Goal: Task Accomplishment & Management: Use online tool/utility

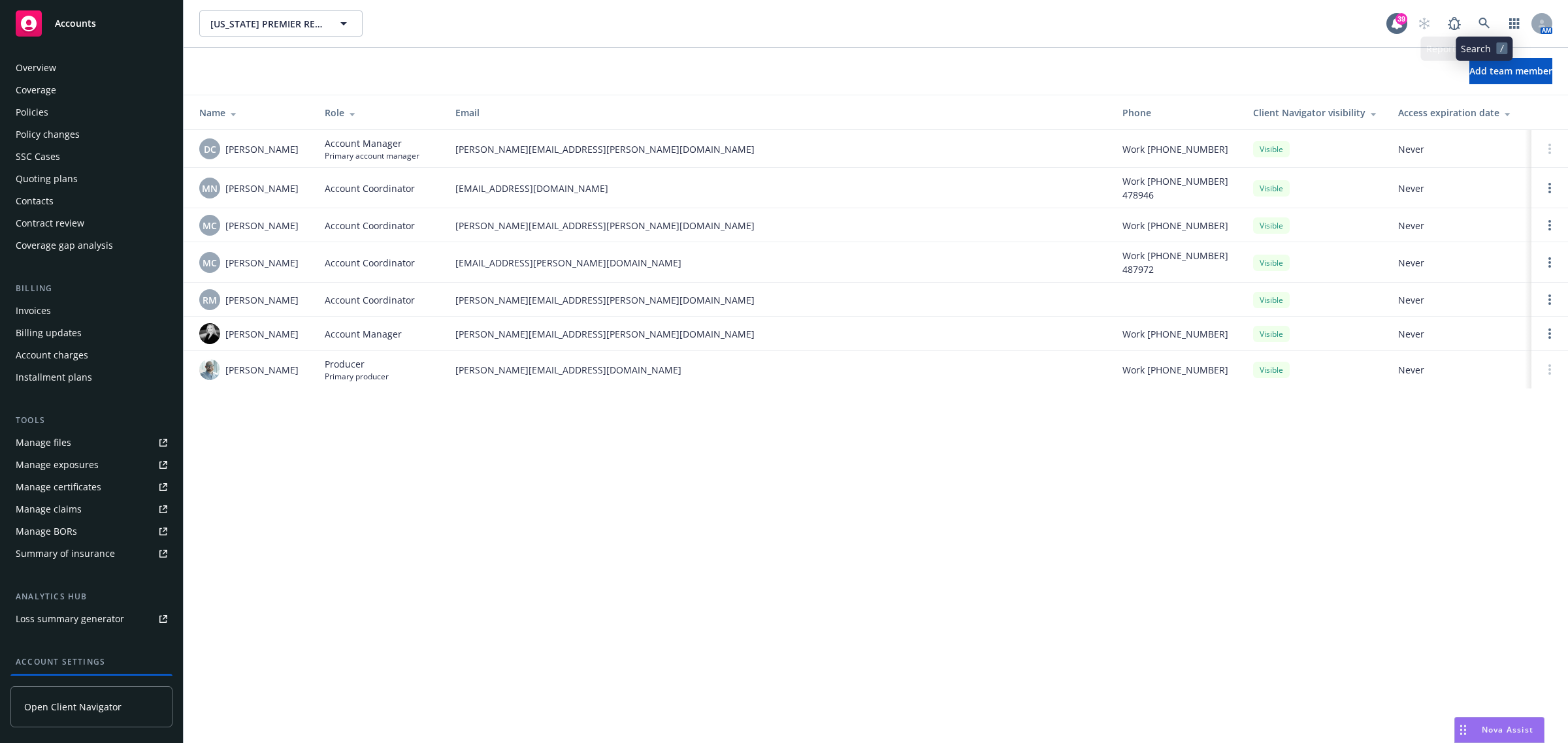
scroll to position [107, 0]
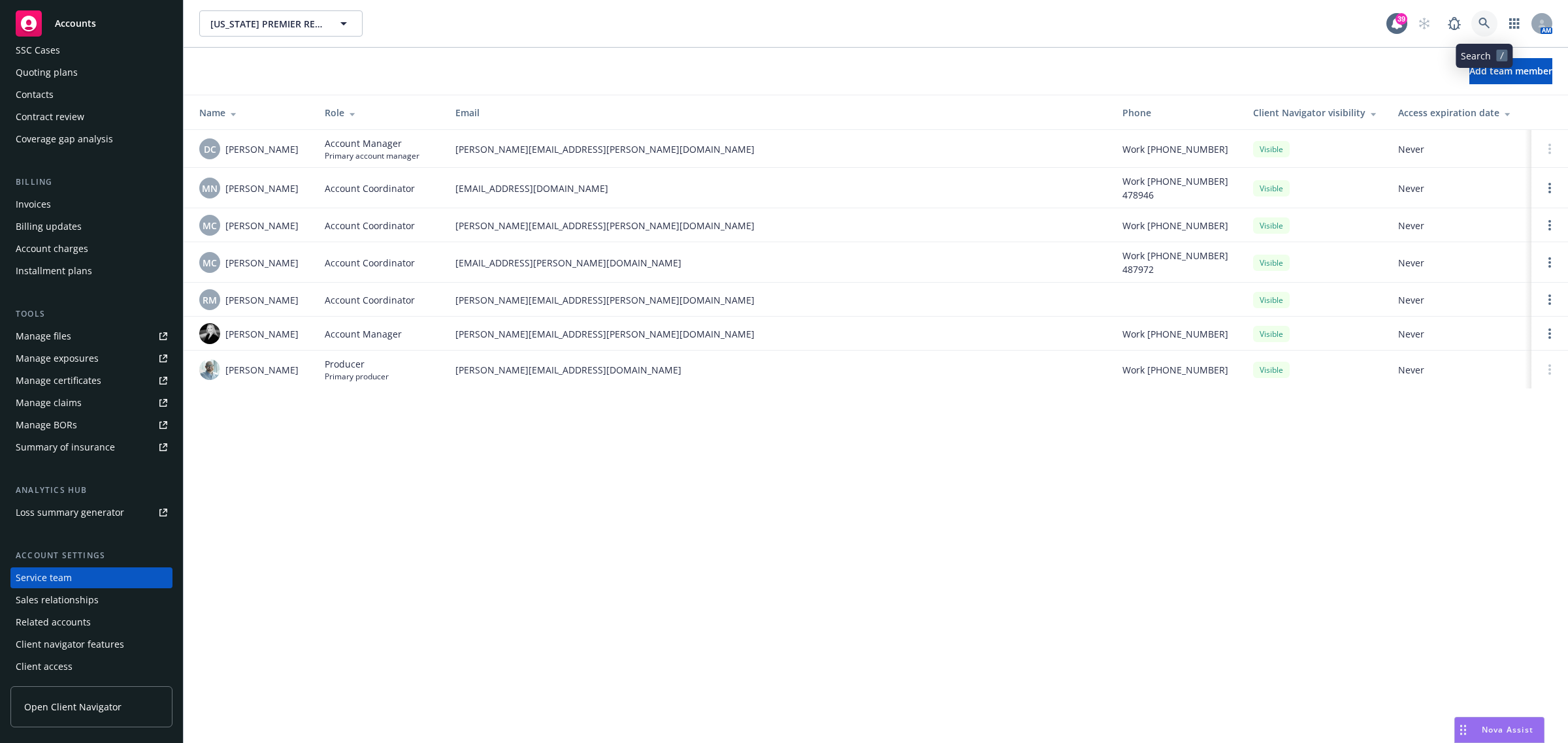
click at [1488, 23] on icon at bounding box center [1484, 23] width 12 height 12
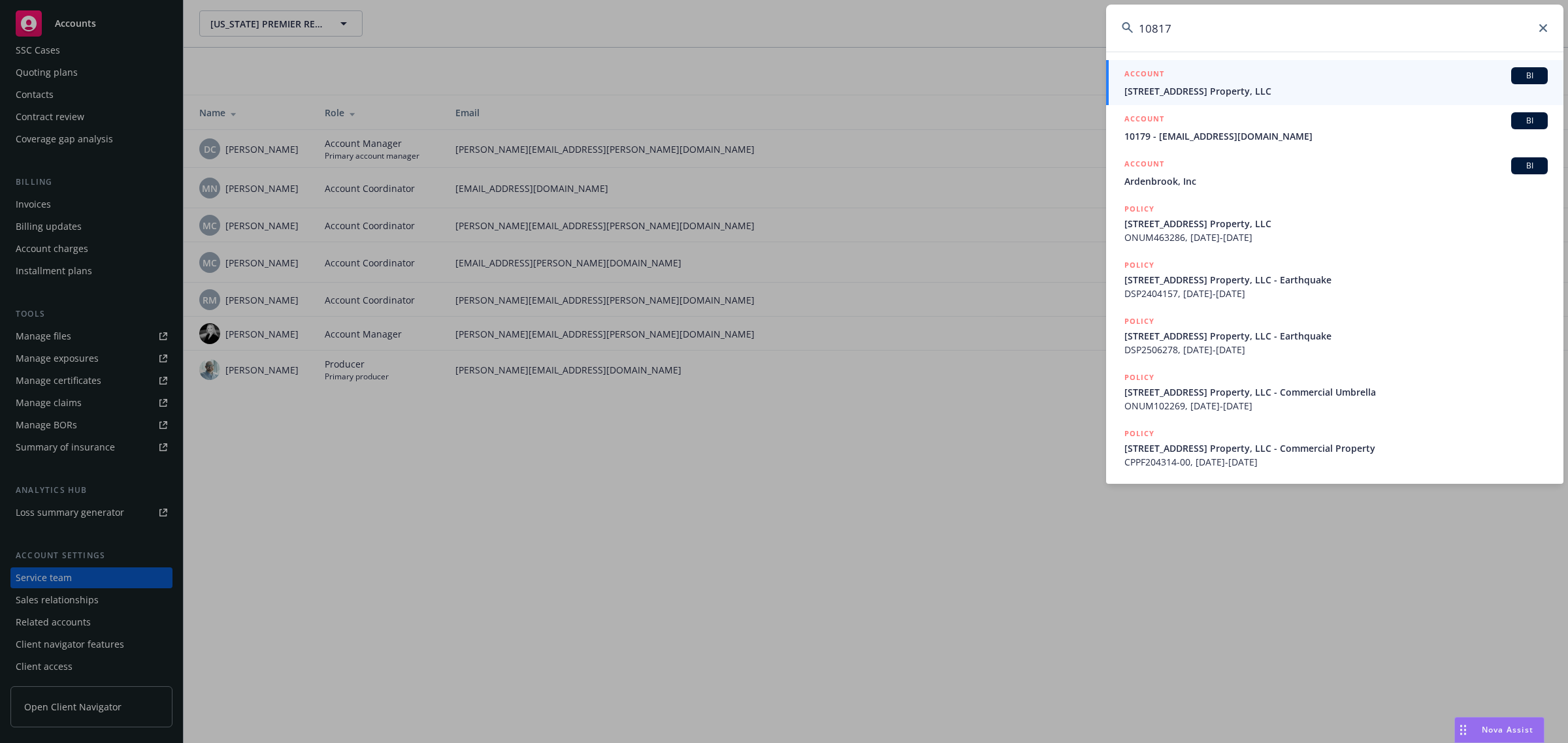
type input "10817"
click at [1241, 88] on span "10817 White Street Property, LLC" at bounding box center [1336, 91] width 424 height 14
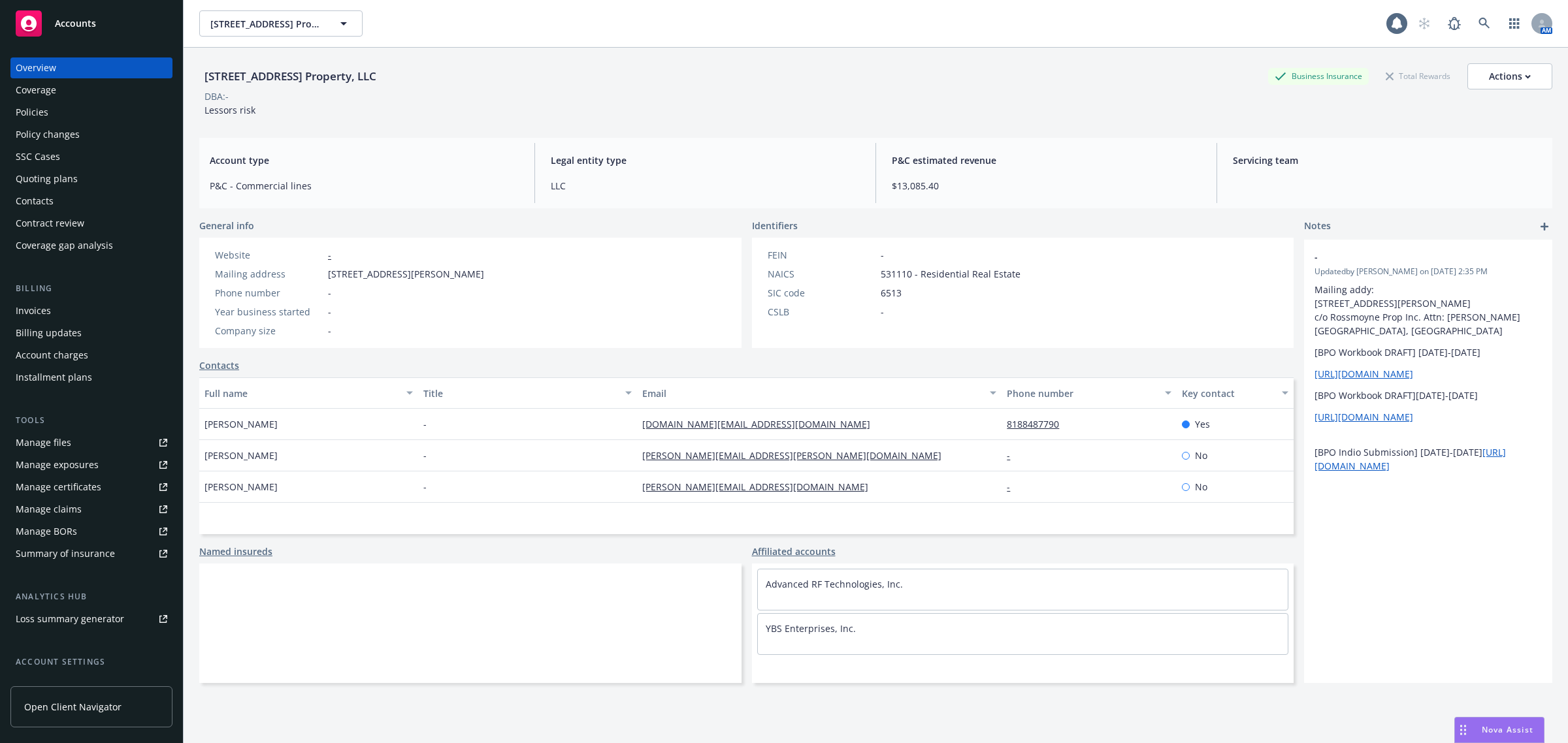
click at [48, 116] on div "Policies" at bounding box center [91, 112] width 151 height 21
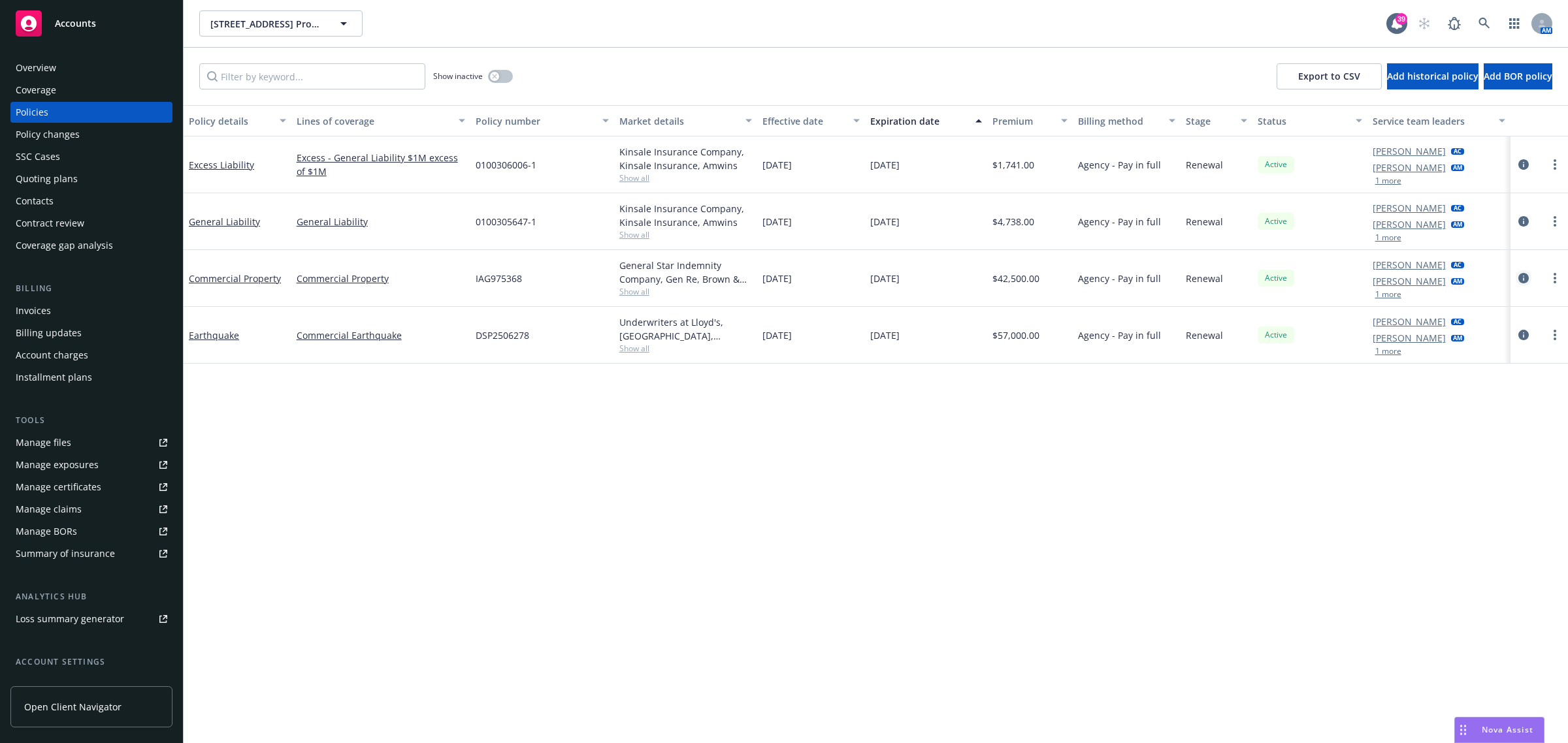
click at [1523, 275] on icon "circleInformation" at bounding box center [1523, 278] width 10 height 10
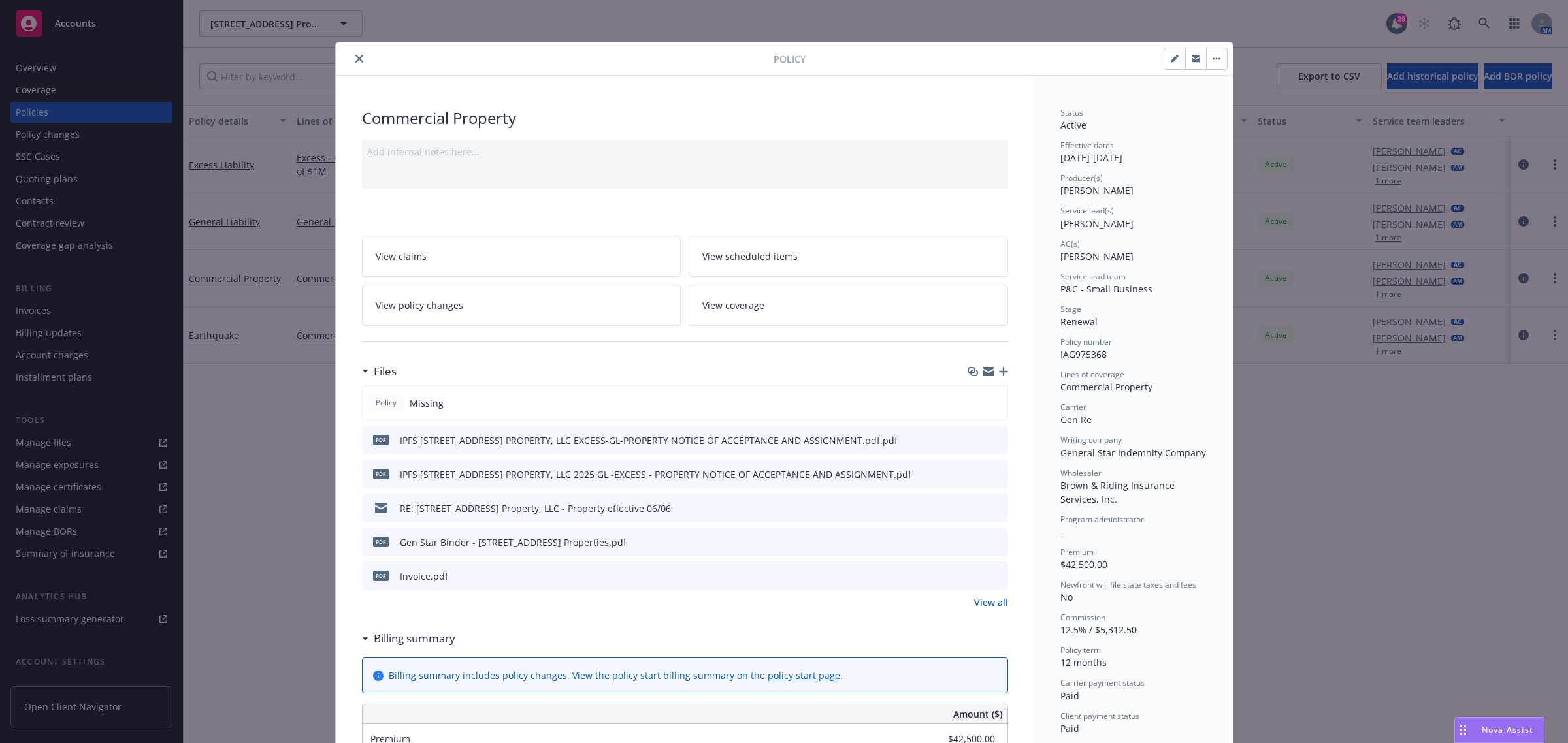
click at [999, 370] on icon "button" at bounding box center [1003, 372] width 9 height 9
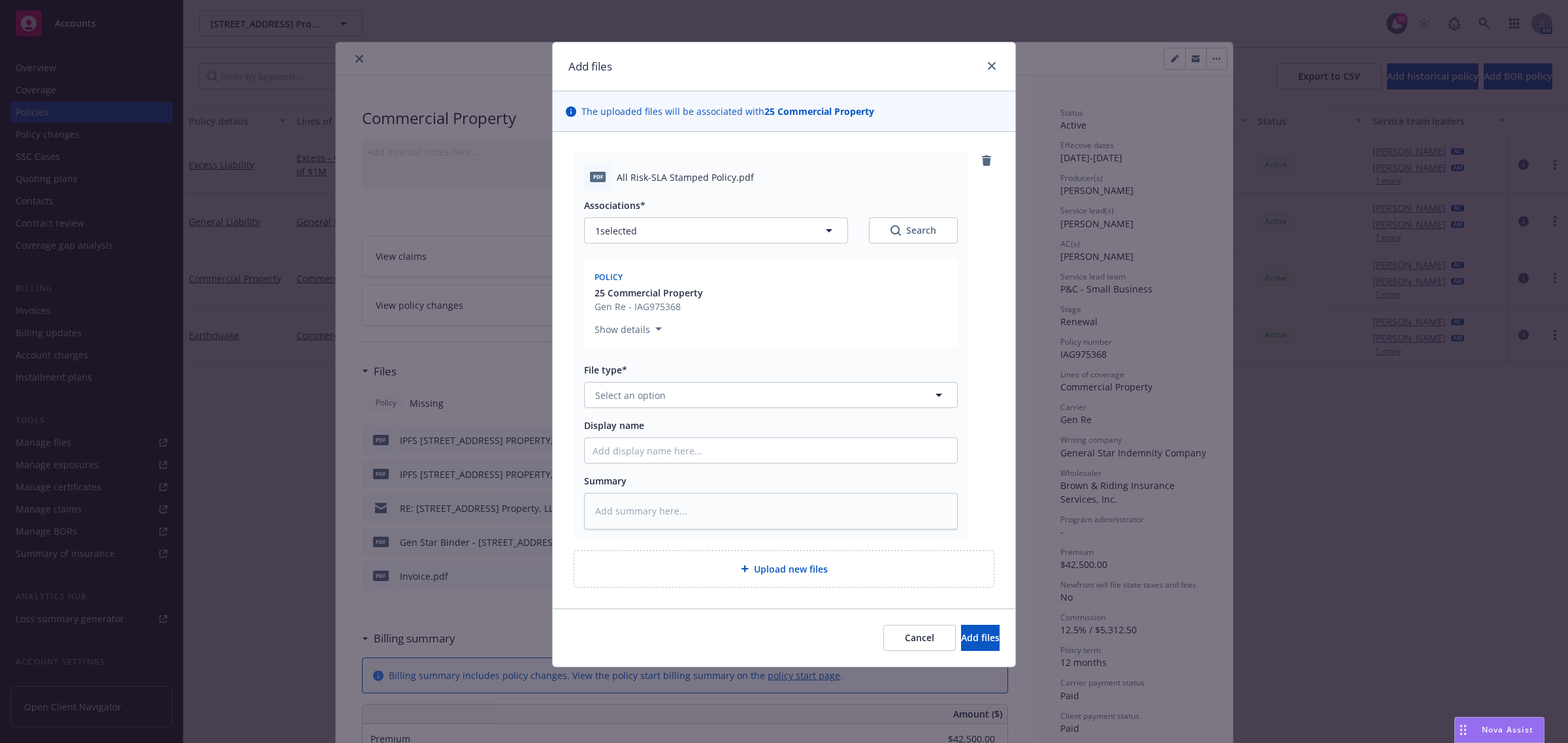
click at [642, 409] on div "Associations* 1 selected Search Policy 25 Commercial Property Gen Re - IAG97536…" at bounding box center [770, 360] width 374 height 339
click at [642, 397] on span "Select an option" at bounding box center [630, 395] width 70 height 14
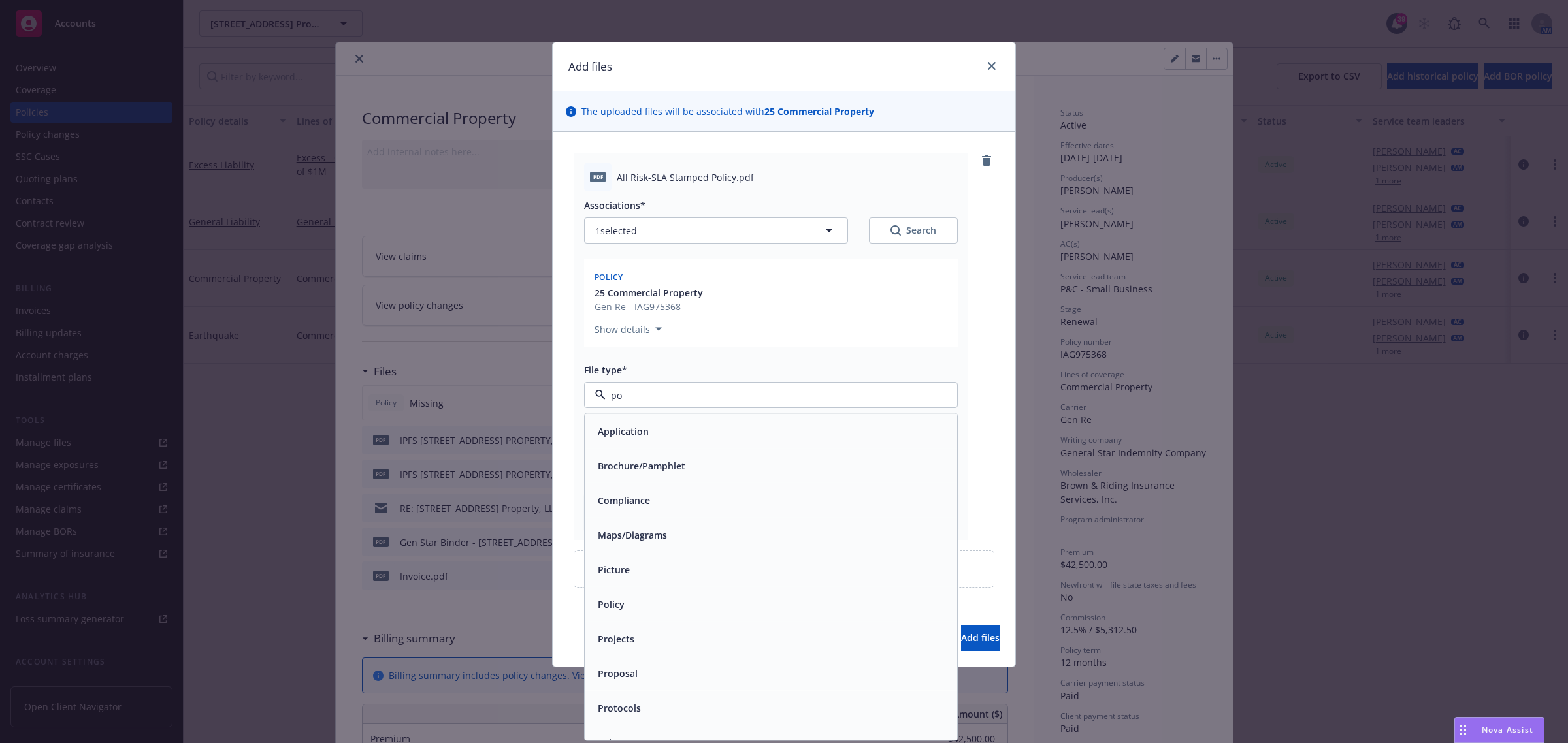
type input "pol"
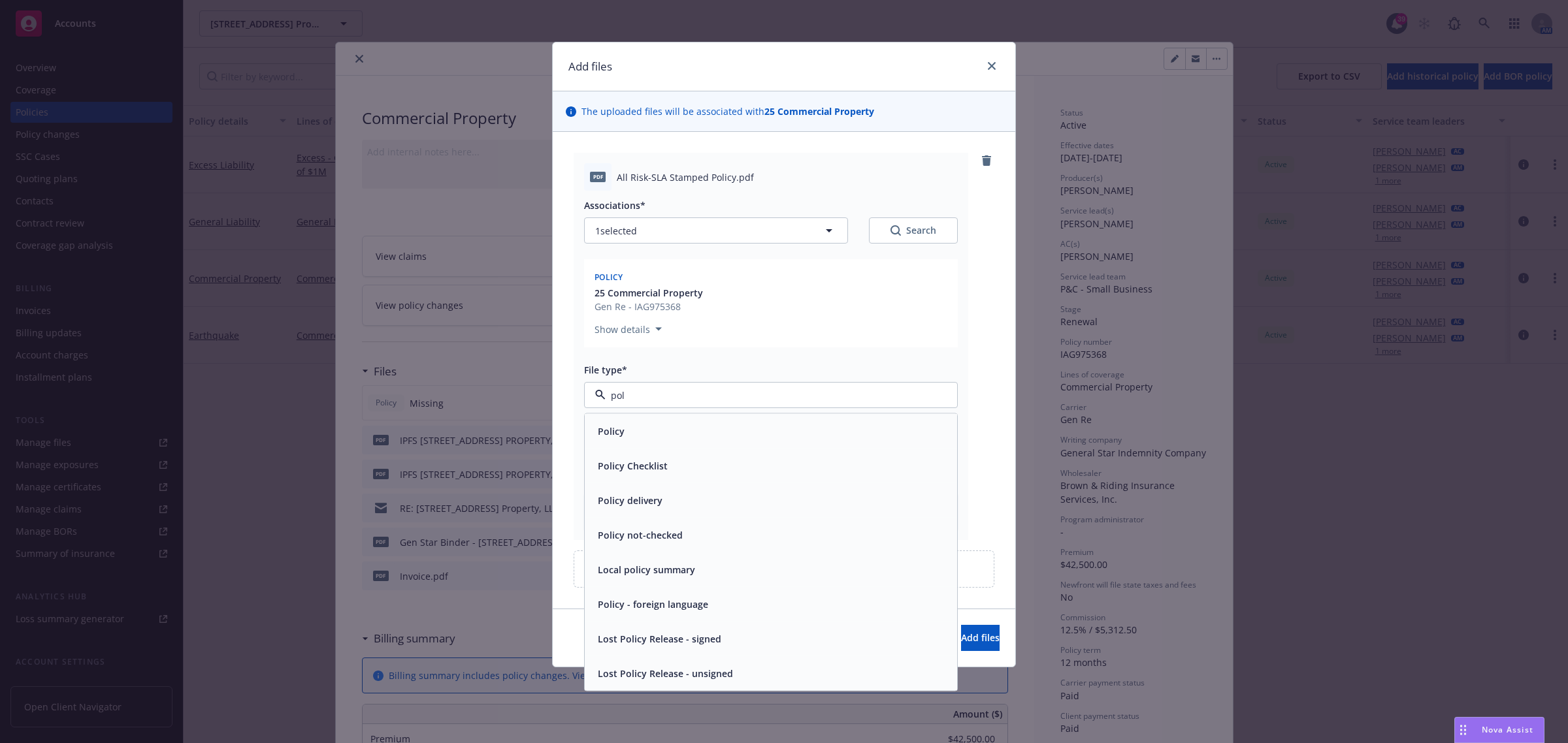
drag, startPoint x: 660, startPoint y: 433, endPoint x: 678, endPoint y: 434, distance: 18.0
click at [661, 433] on div "Policy" at bounding box center [770, 431] width 356 height 19
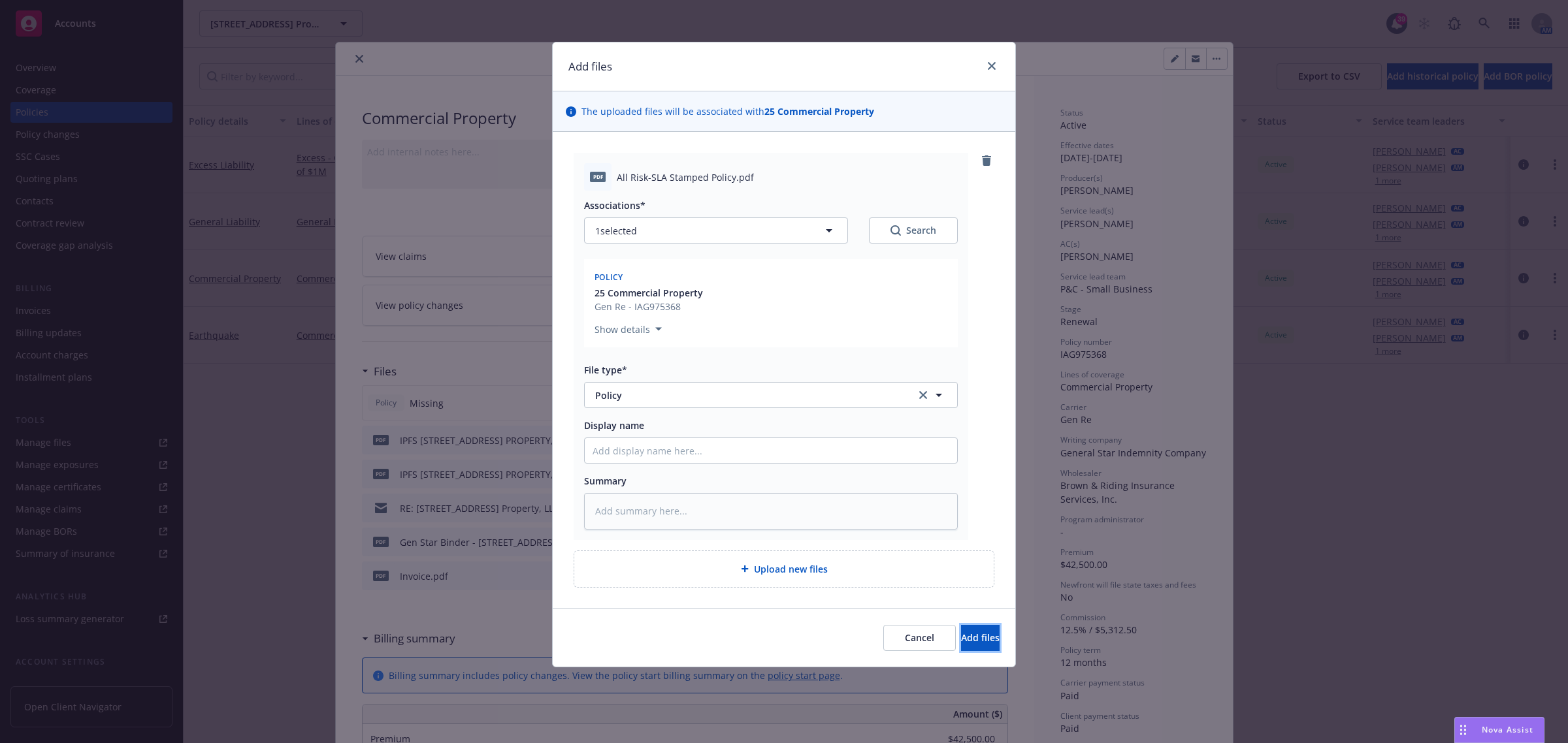
drag, startPoint x: 970, startPoint y: 638, endPoint x: 901, endPoint y: 551, distance: 111.0
click at [968, 638] on span "Add files" at bounding box center [980, 637] width 39 height 12
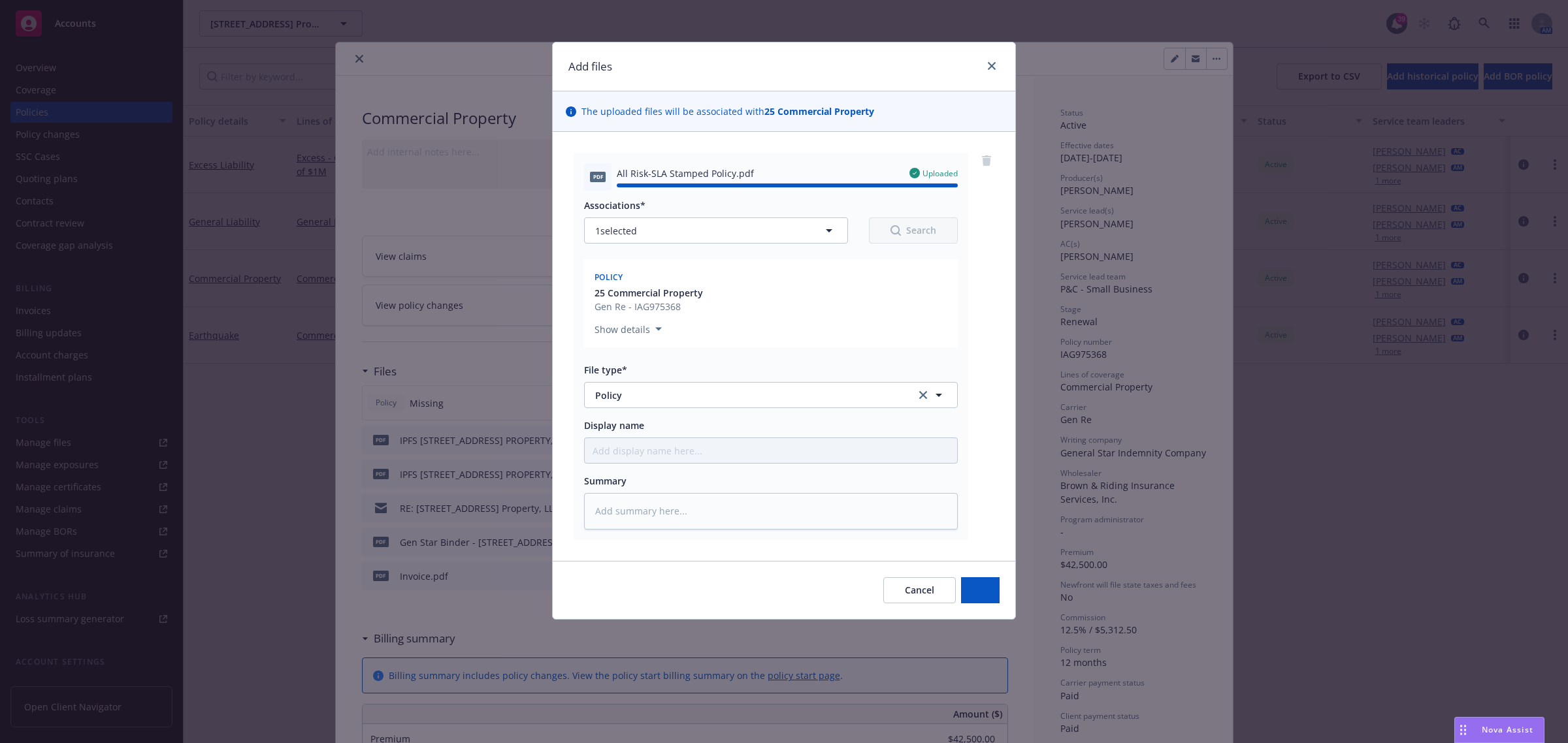
type textarea "x"
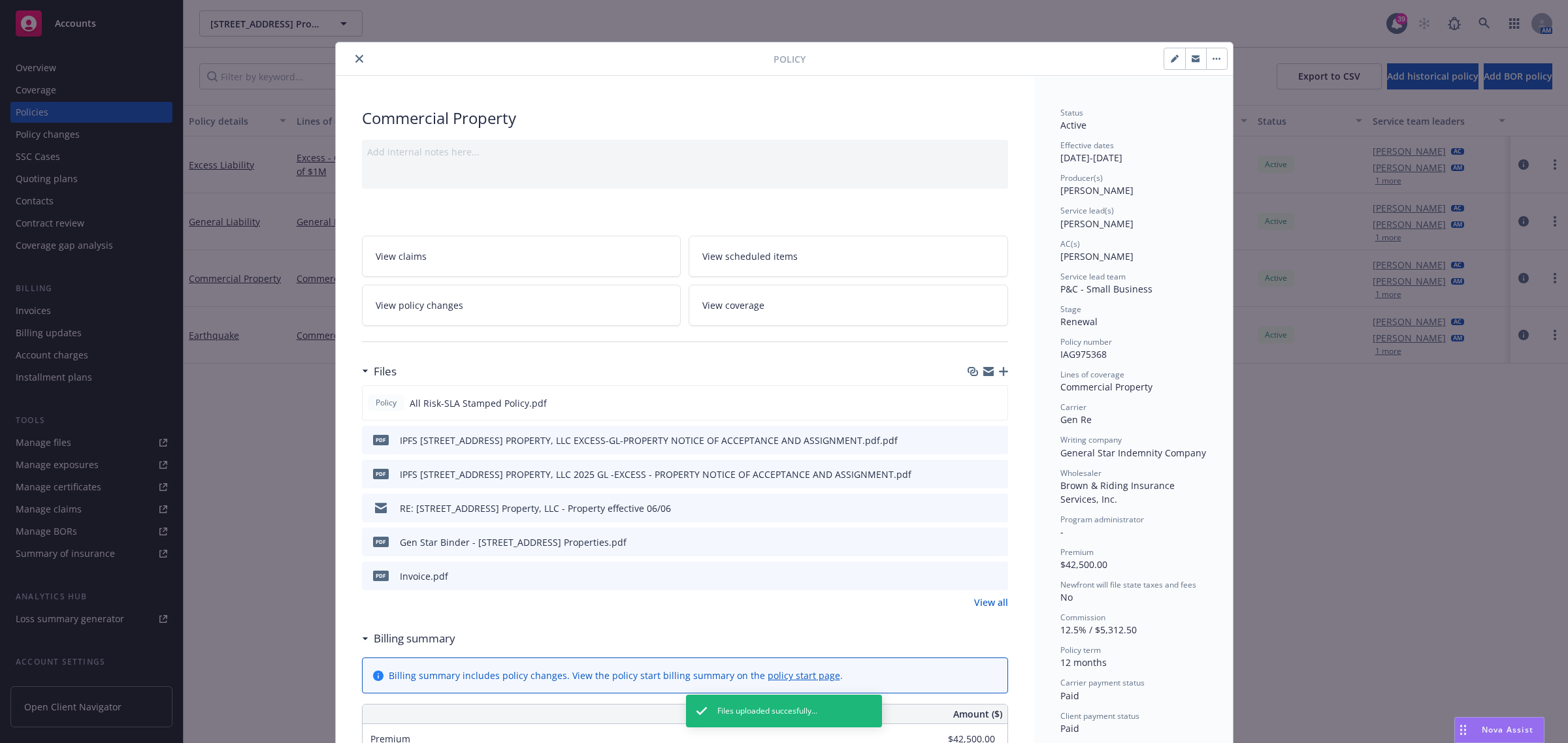
click at [249, 382] on div "Policy Commercial Property Add internal notes here... View claims View schedule…" at bounding box center [784, 372] width 1568 height 743
click at [350, 51] on div at bounding box center [557, 59] width 432 height 15
click at [356, 59] on icon "close" at bounding box center [359, 59] width 8 height 8
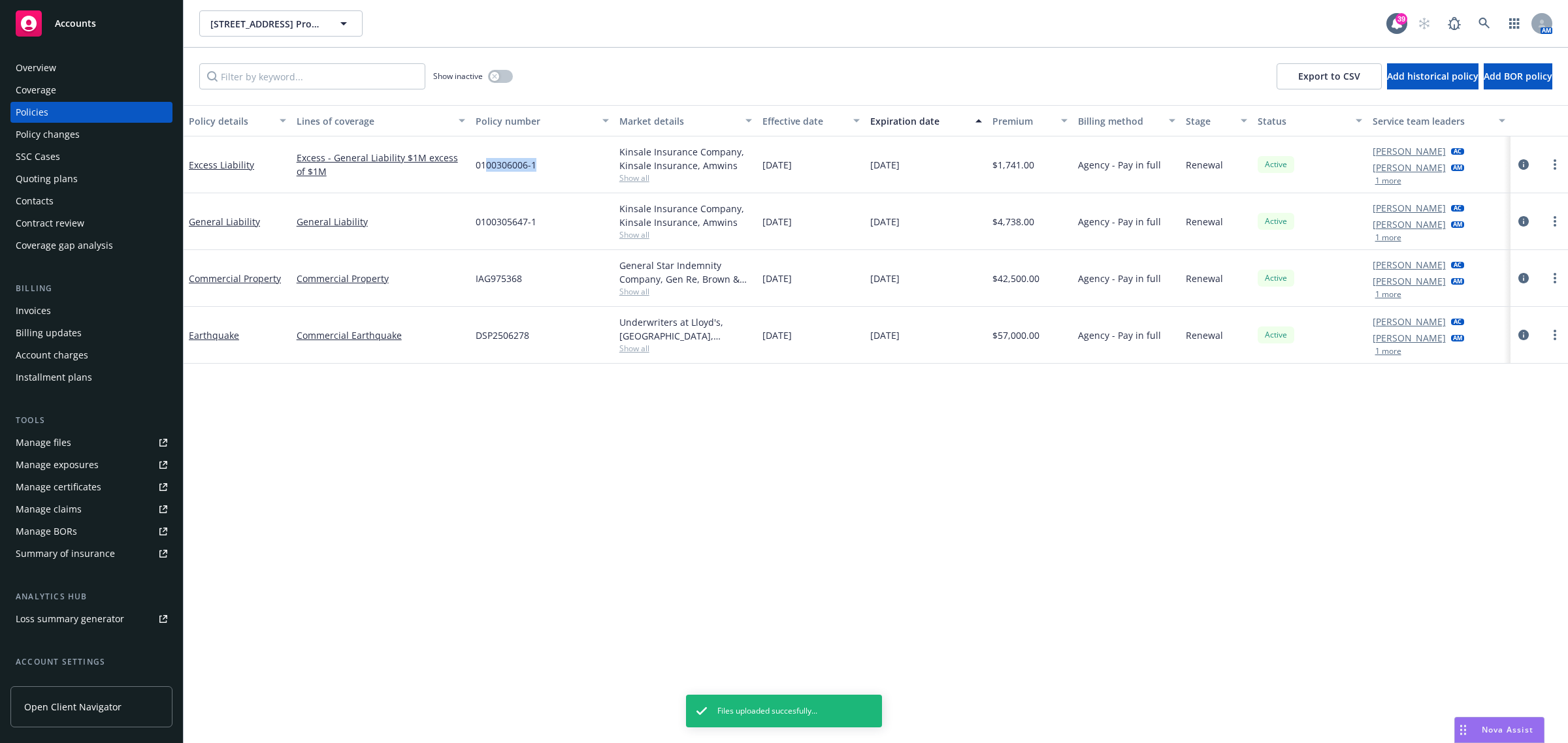
drag, startPoint x: 544, startPoint y: 172, endPoint x: 487, endPoint y: 178, distance: 57.3
click at [487, 178] on div "0100306006-1" at bounding box center [542, 165] width 143 height 57
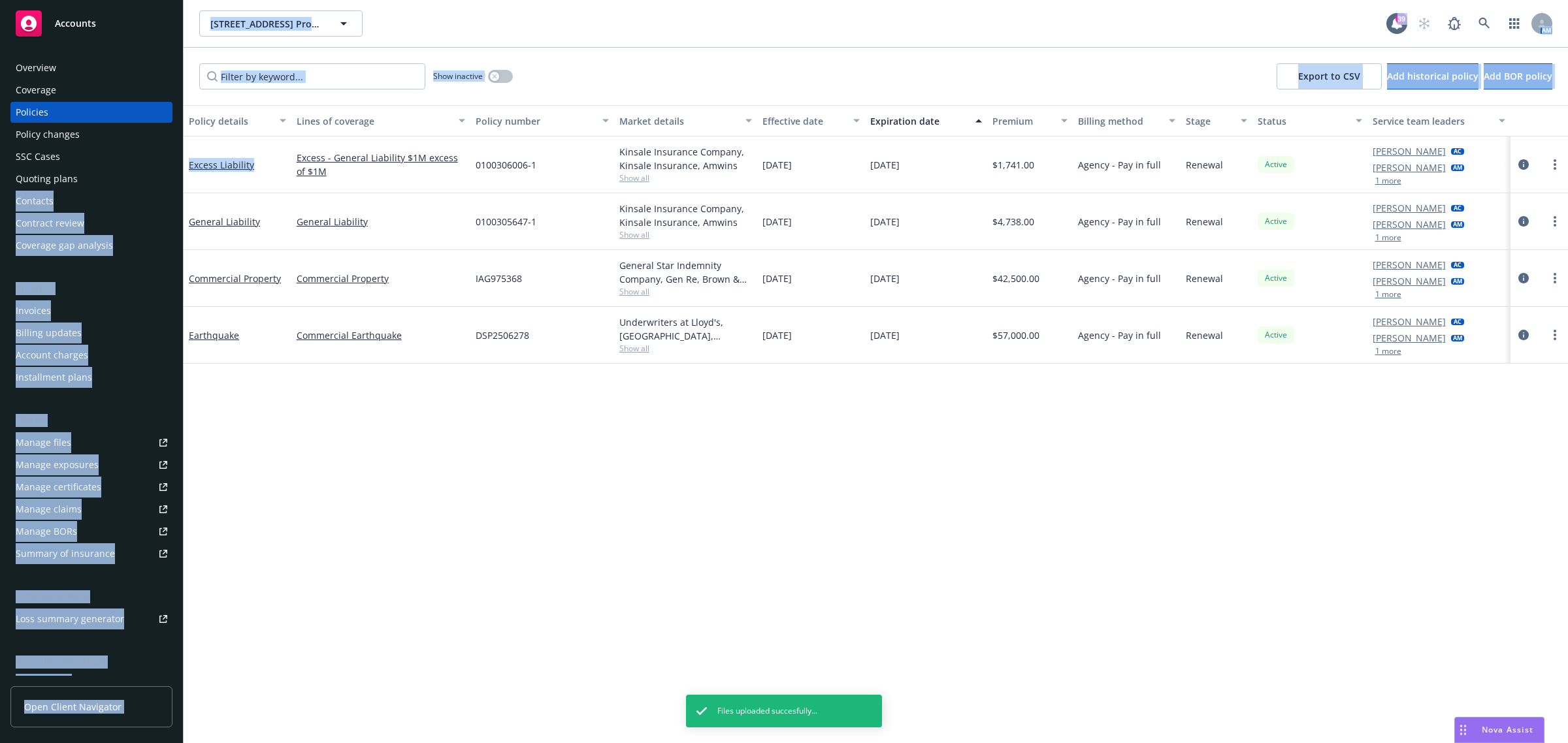
drag, startPoint x: 262, startPoint y: 170, endPoint x: 10, endPoint y: 178, distance: 252.1
click at [174, 180] on div "Accounts Overview Coverage Policies Policy changes SSC Cases Quoting plans Cont…" at bounding box center [784, 372] width 1568 height 743
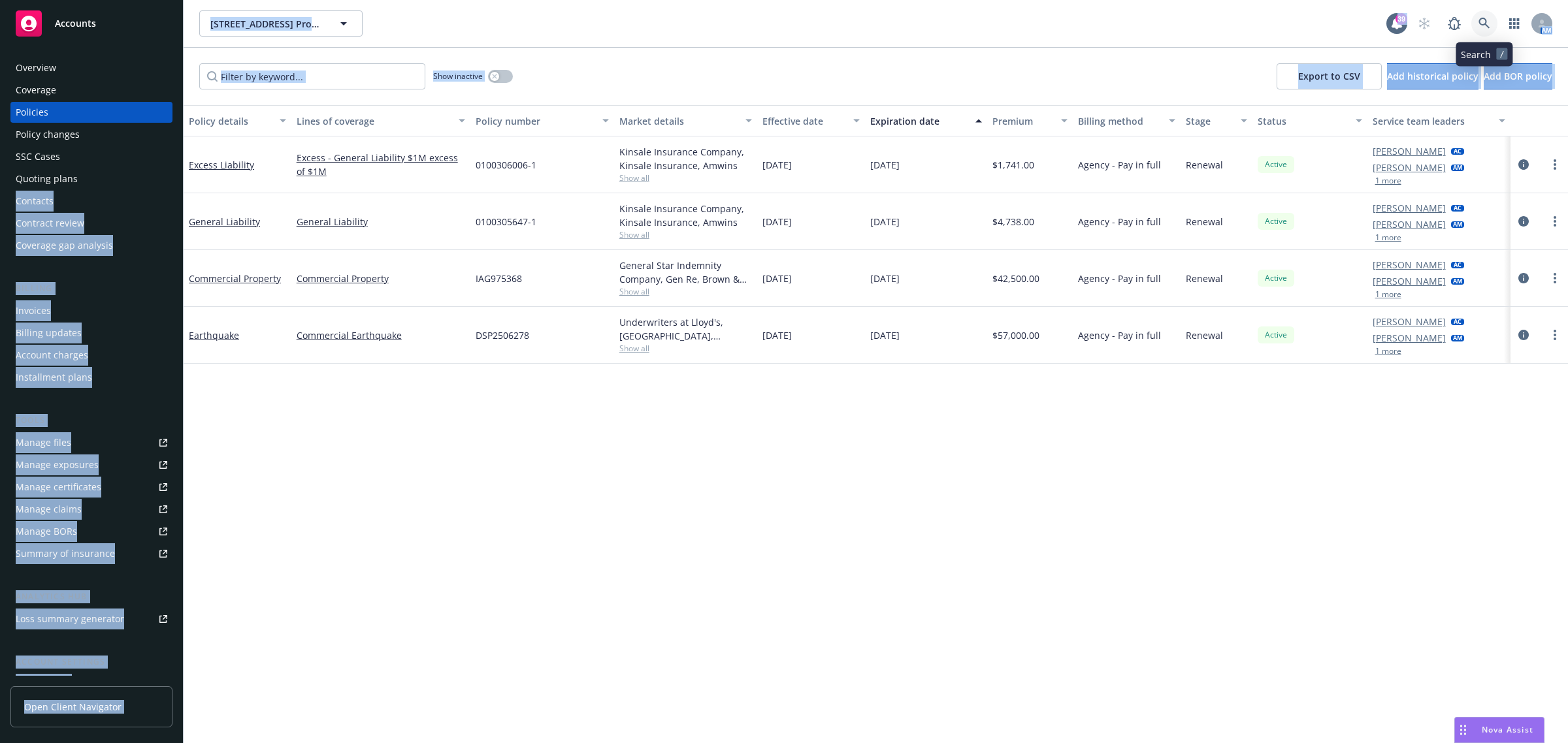
click at [1490, 28] on link at bounding box center [1485, 23] width 26 height 26
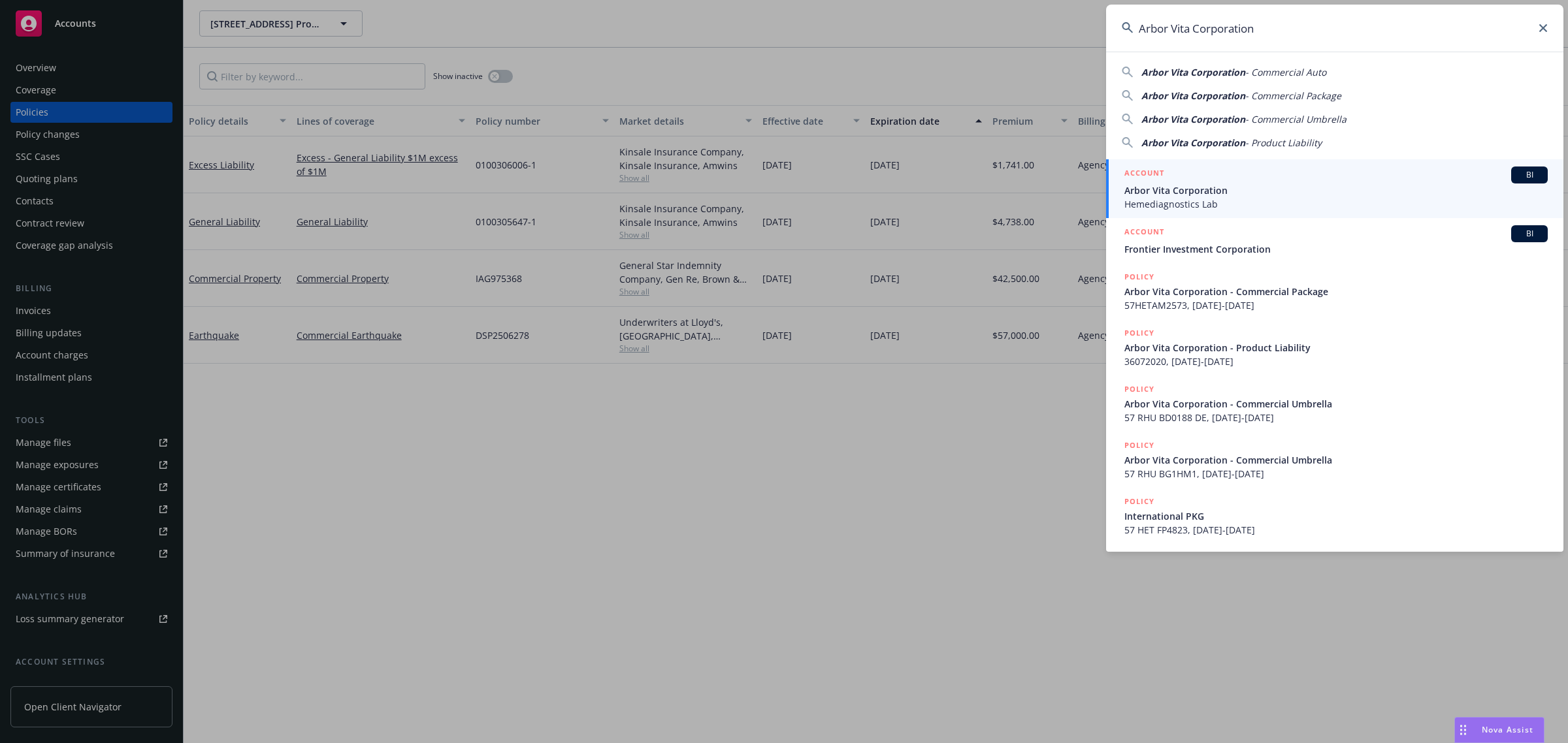
type input "Arbor Vita Corporation"
click at [1204, 170] on div "ACCOUNT BI" at bounding box center [1336, 175] width 424 height 17
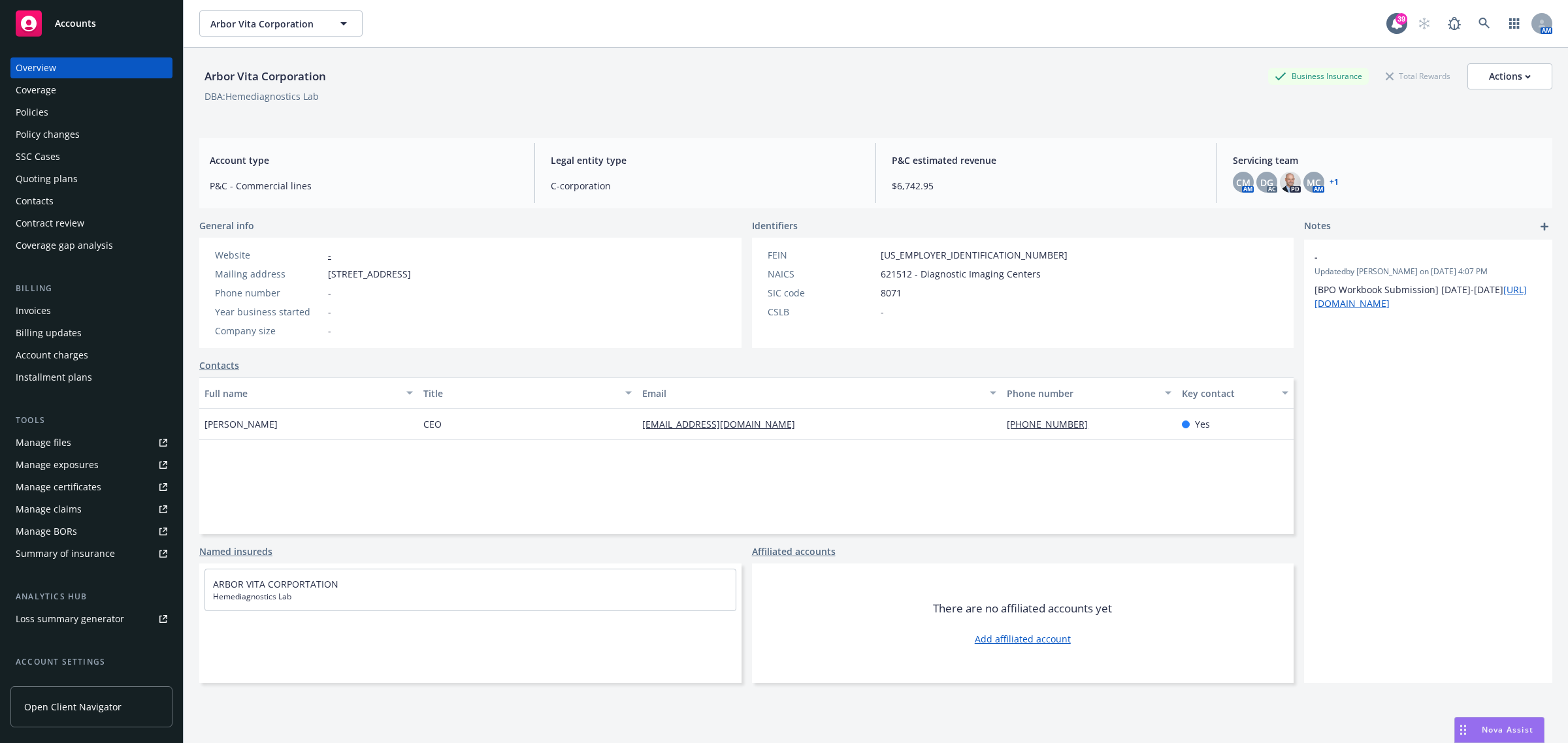
click at [62, 320] on div "Invoices" at bounding box center [91, 311] width 151 height 21
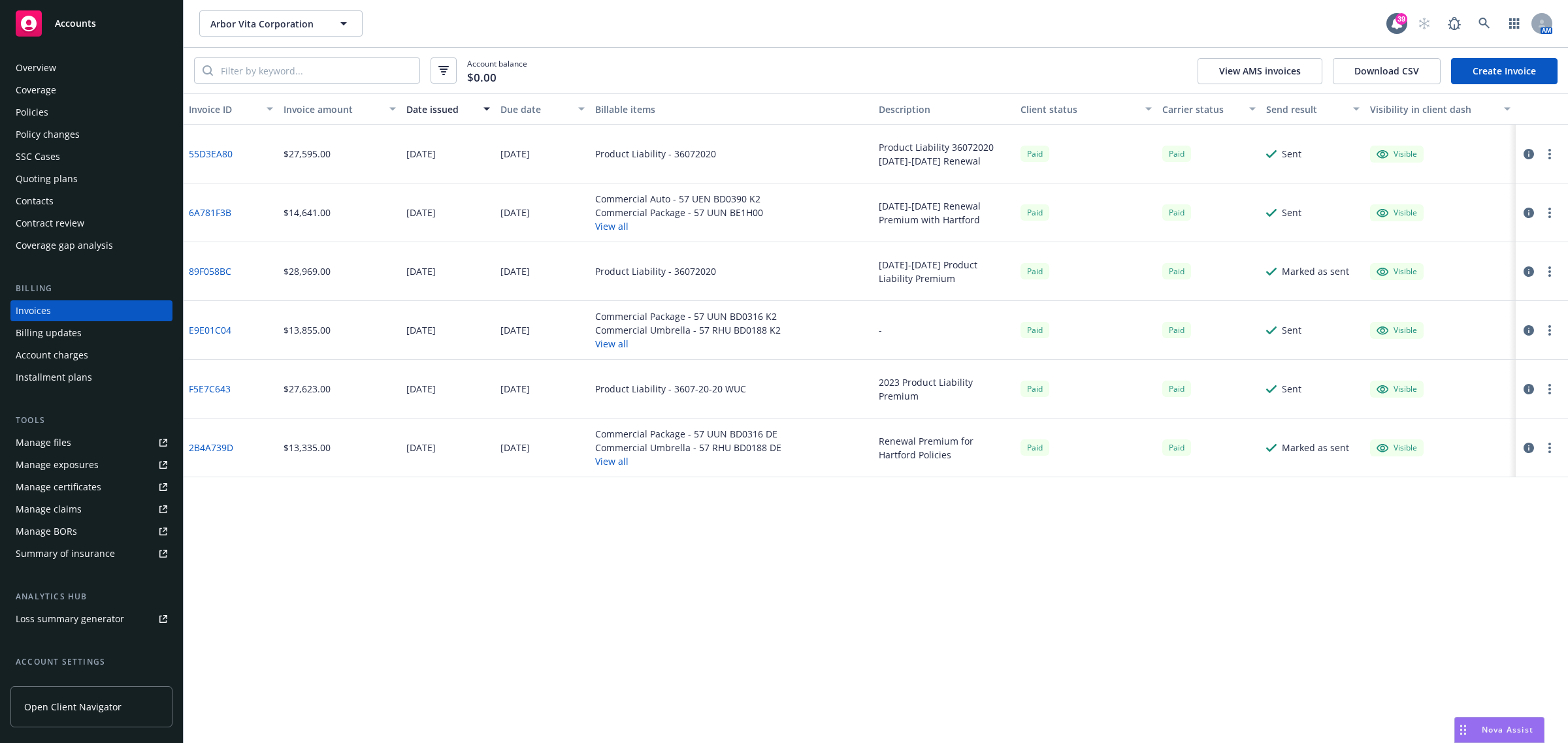
click at [618, 227] on button "View all" at bounding box center [678, 226] width 168 height 14
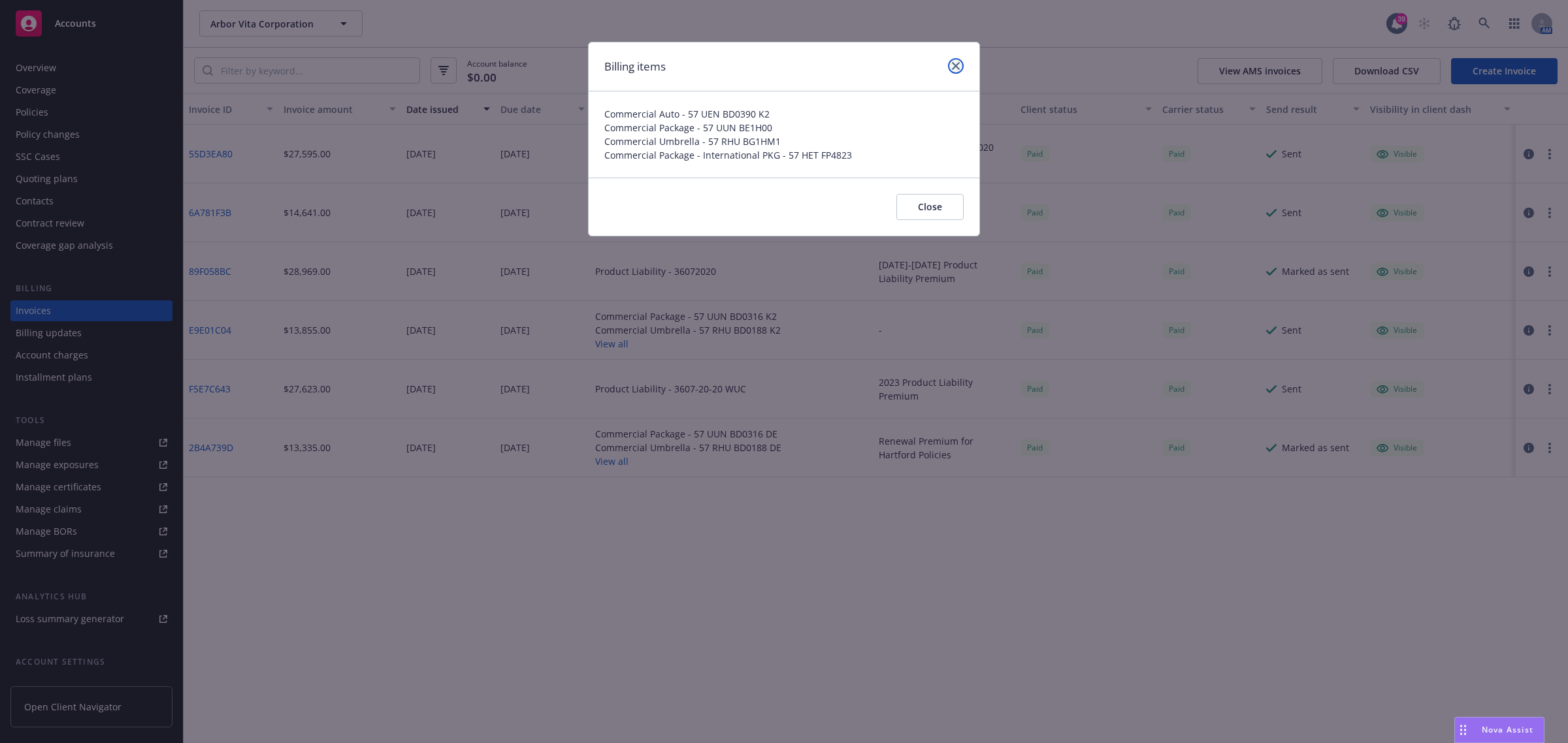
click at [953, 59] on link "close" at bounding box center [955, 65] width 15 height 15
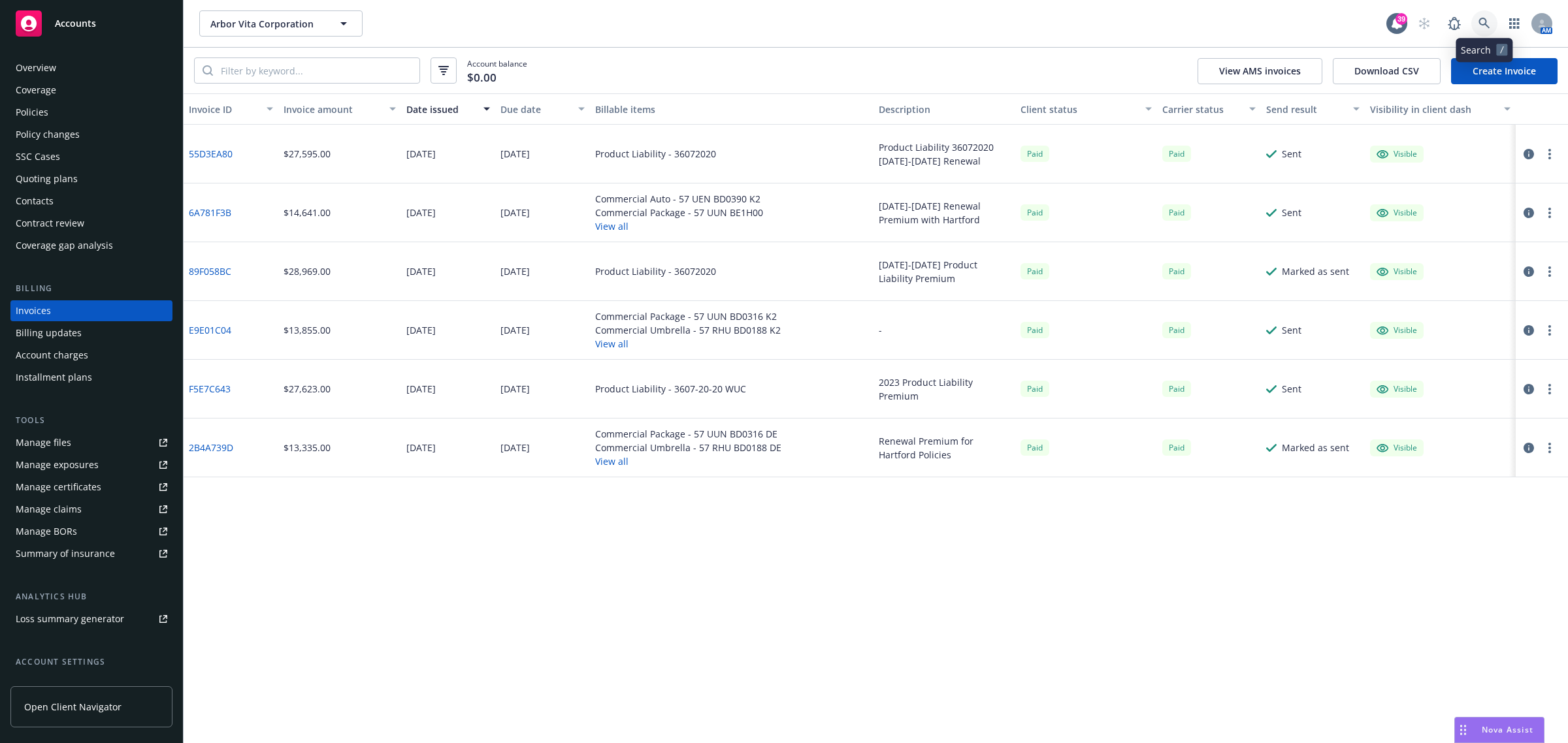
click at [1484, 20] on icon at bounding box center [1484, 23] width 12 height 12
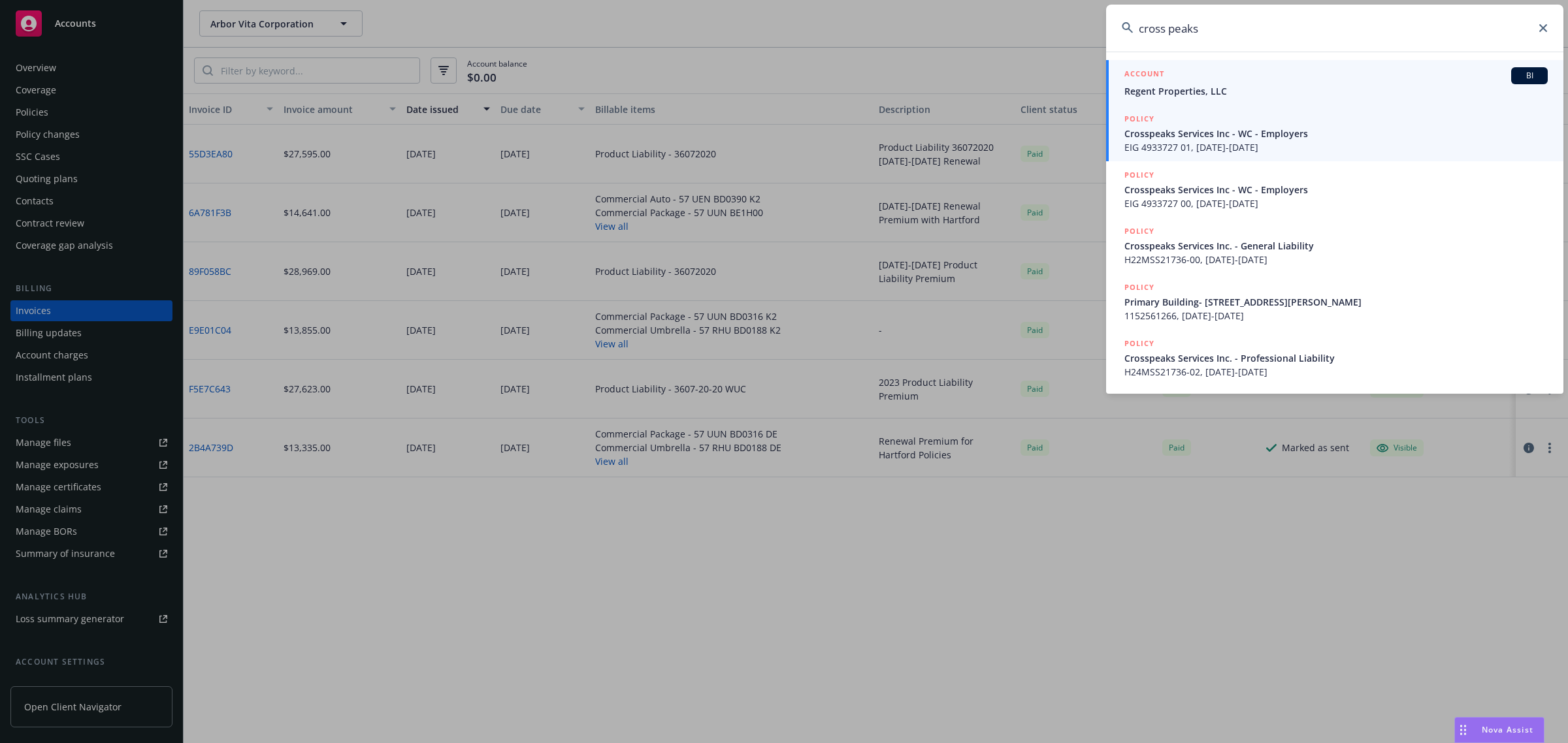
type input "cross peaks"
click at [1227, 129] on span "Crosspeaks Services Inc - WC - Employers" at bounding box center [1336, 133] width 424 height 14
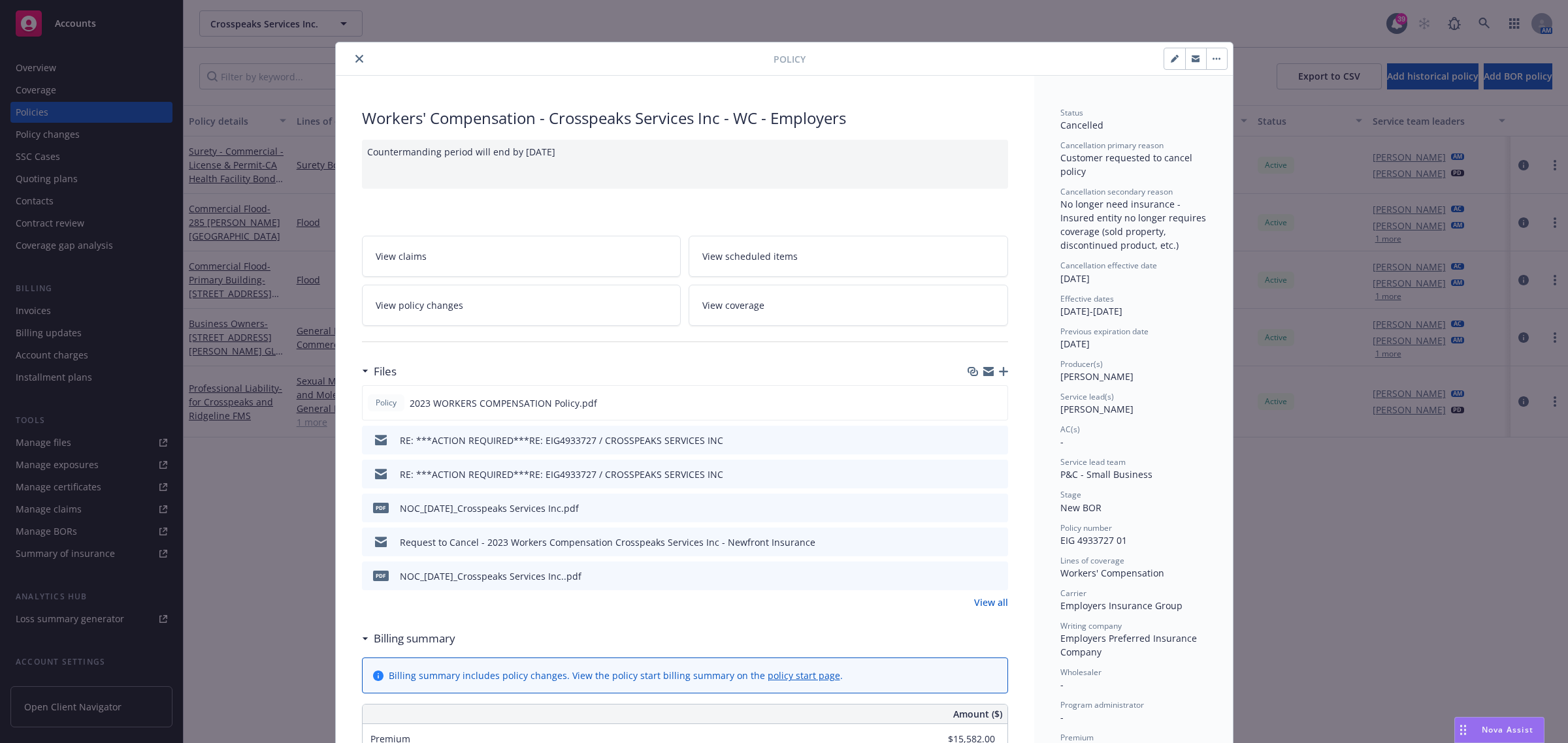
click at [351, 58] on button "close" at bounding box center [359, 59] width 15 height 15
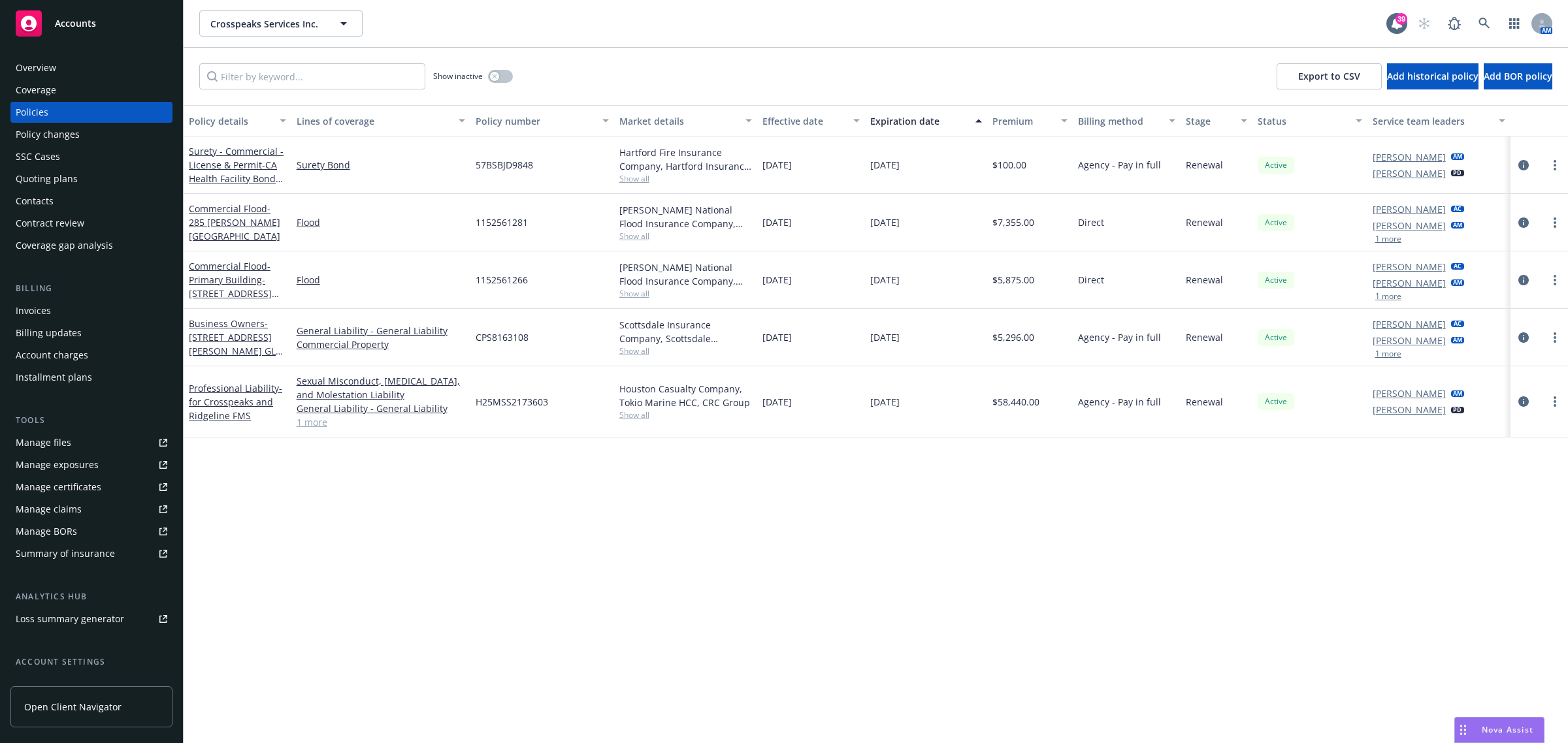
click at [1516, 393] on div at bounding box center [1539, 401] width 47 height 15
click at [1526, 399] on icon "circleInformation" at bounding box center [1523, 401] width 10 height 10
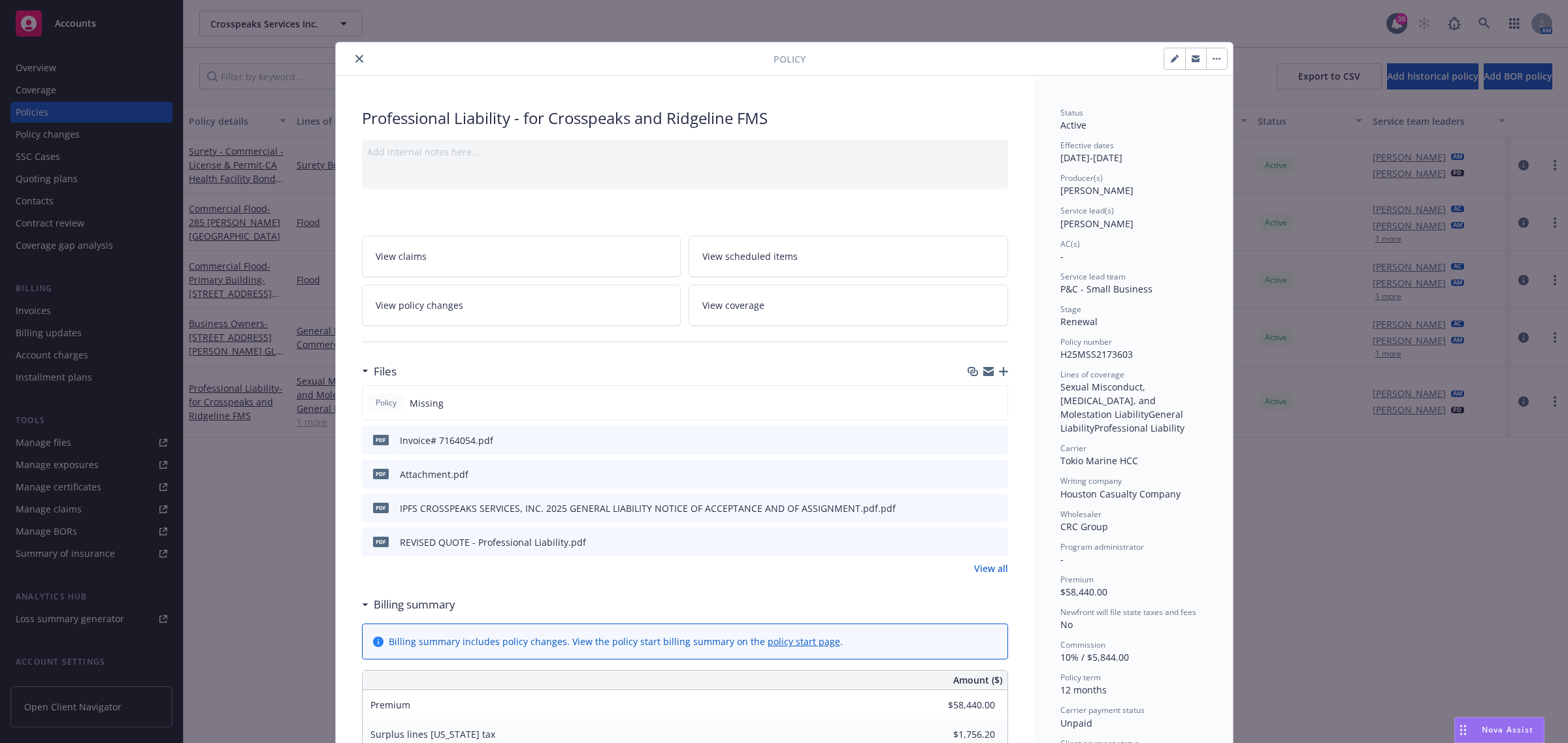
click at [1486, 25] on div "Policy Professional Liability - for Crosspeaks and Ridgeline FMS Add internal n…" at bounding box center [784, 372] width 1568 height 743
click at [341, 59] on div at bounding box center [557, 59] width 432 height 15
click at [344, 59] on div at bounding box center [557, 59] width 432 height 15
click at [351, 61] on button "close" at bounding box center [359, 59] width 15 height 15
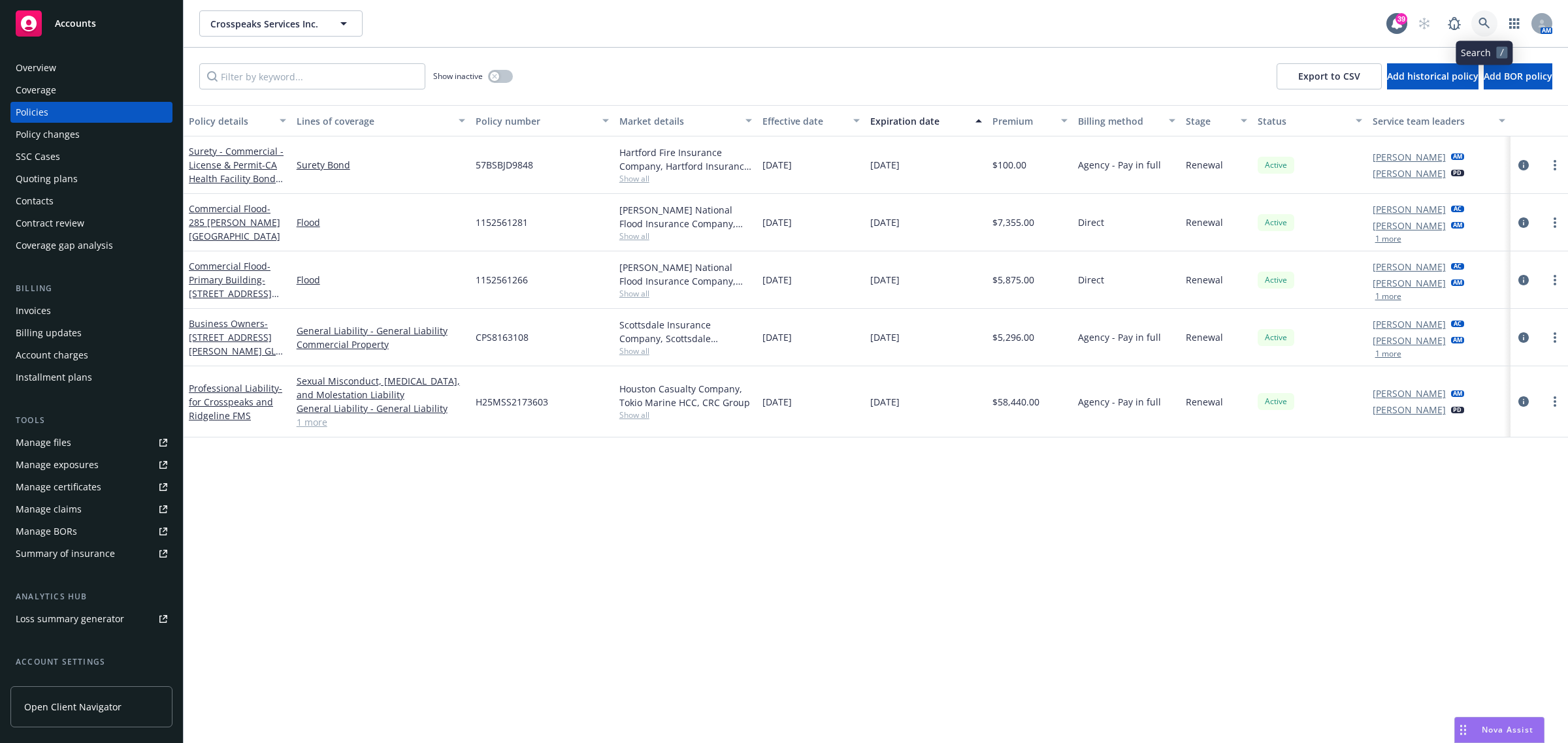
click at [1481, 21] on icon at bounding box center [1484, 23] width 12 height 12
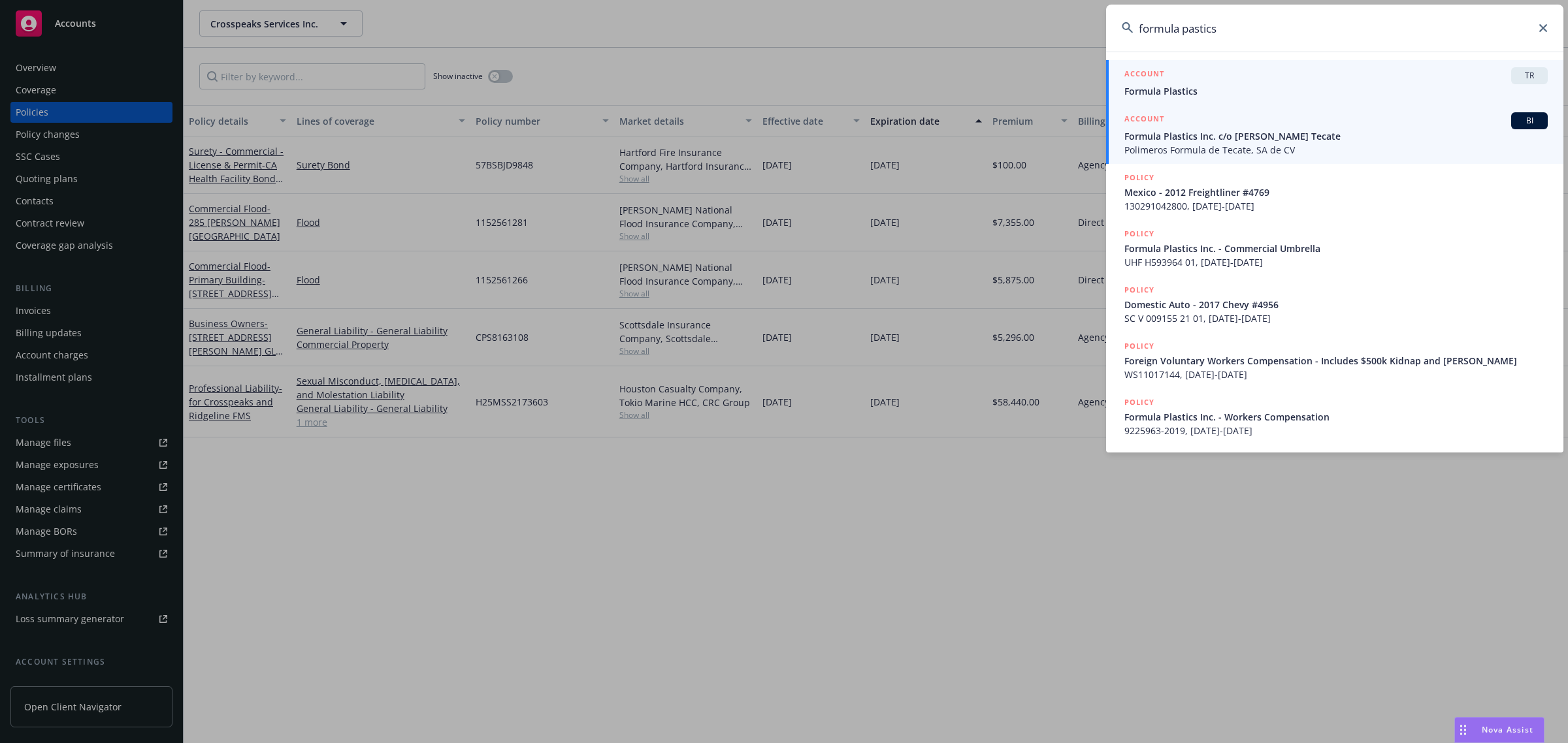
type input "formula pastics"
click at [1307, 151] on span "Polimeros Formula de Tecate, SA de CV" at bounding box center [1336, 150] width 424 height 14
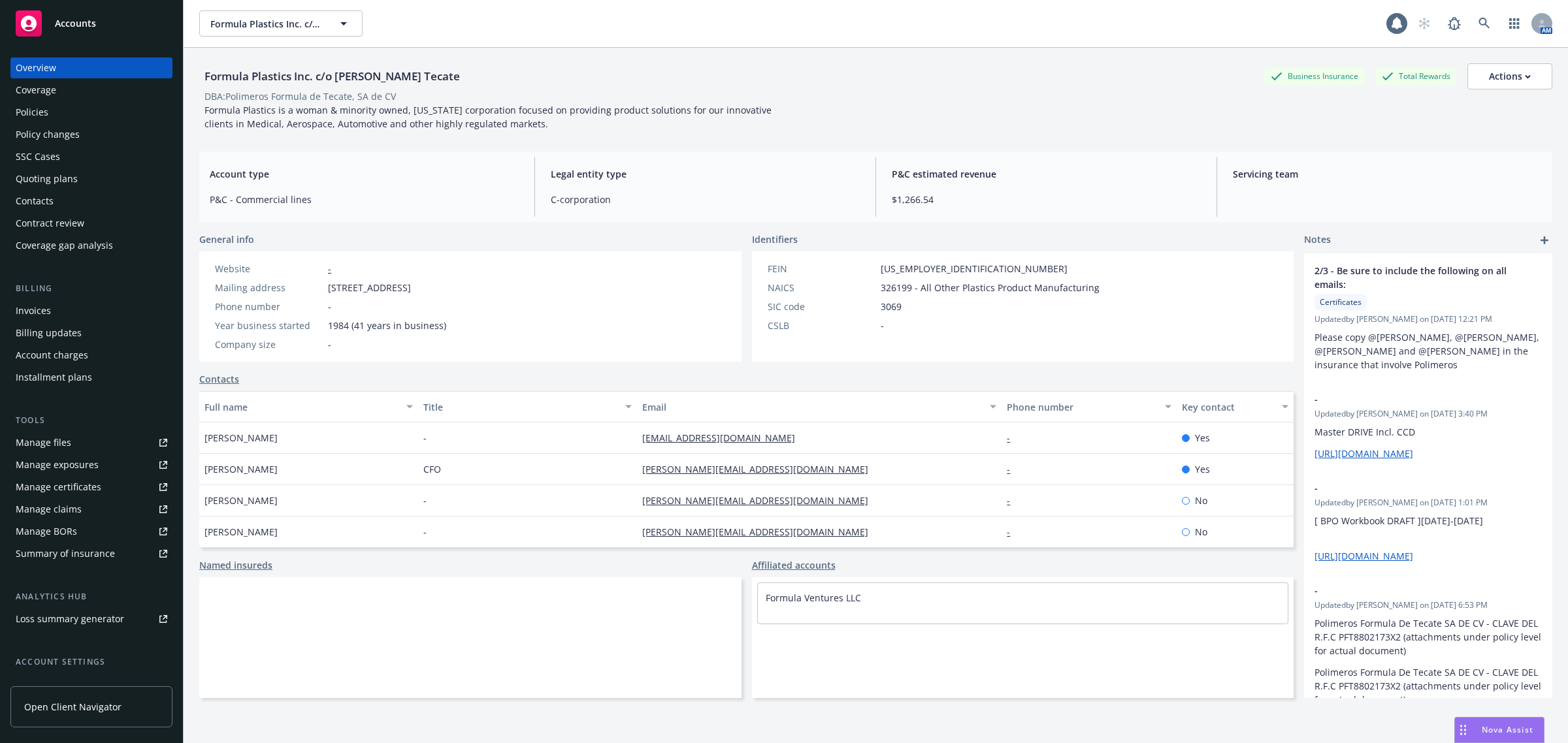
click at [36, 115] on div "Policies" at bounding box center [31, 112] width 33 height 21
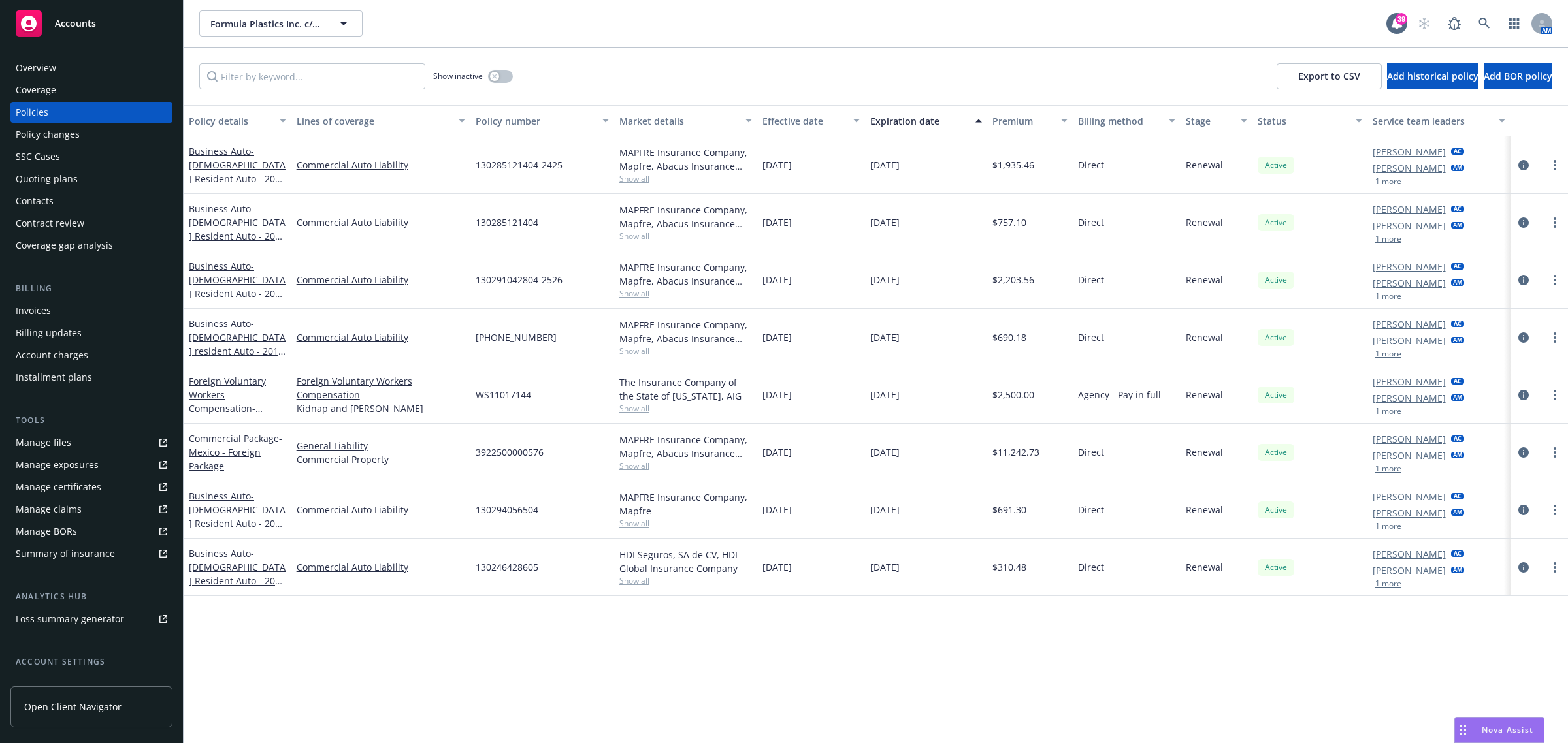
click at [76, 308] on div "Invoices" at bounding box center [91, 311] width 151 height 21
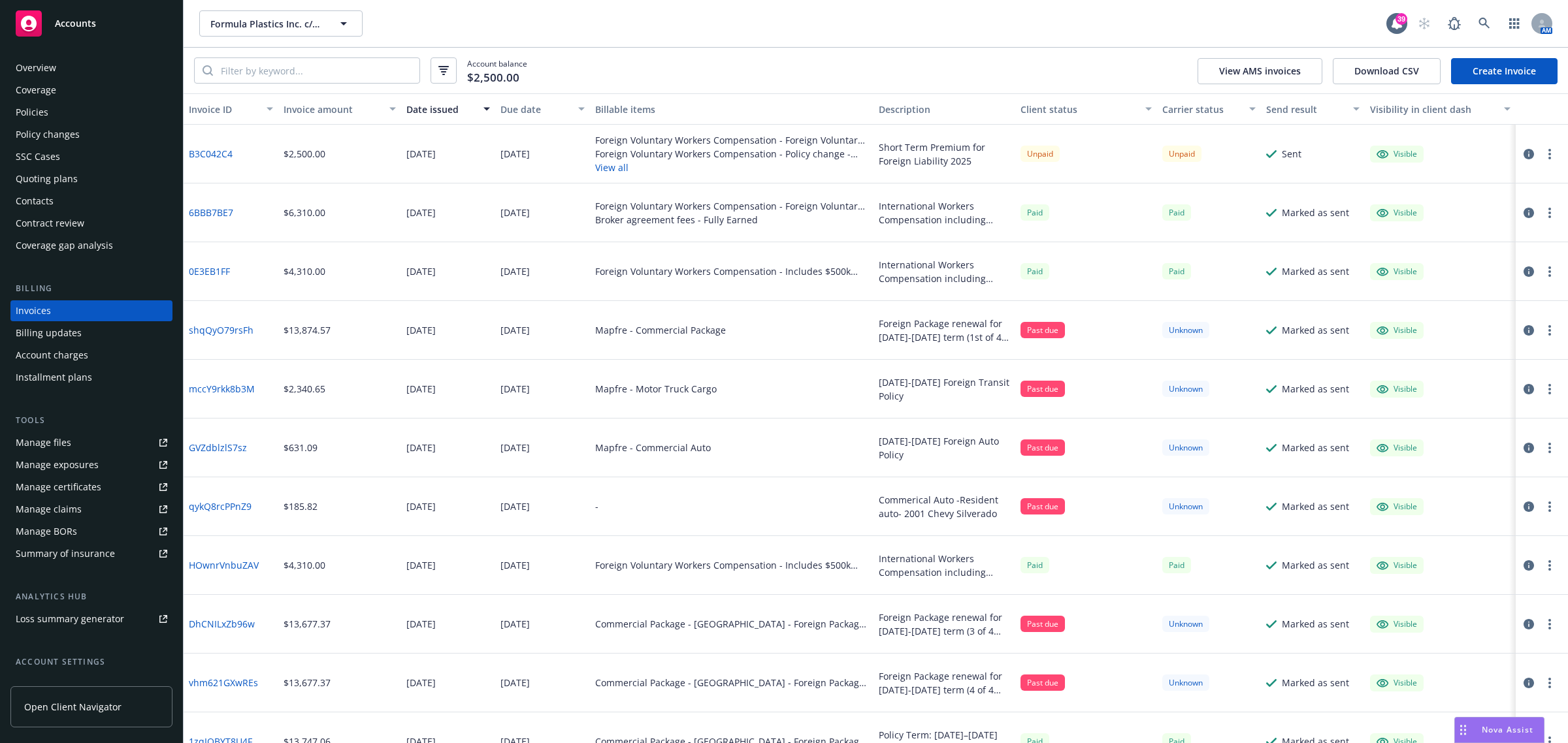
click at [70, 65] on div "Overview" at bounding box center [91, 68] width 151 height 21
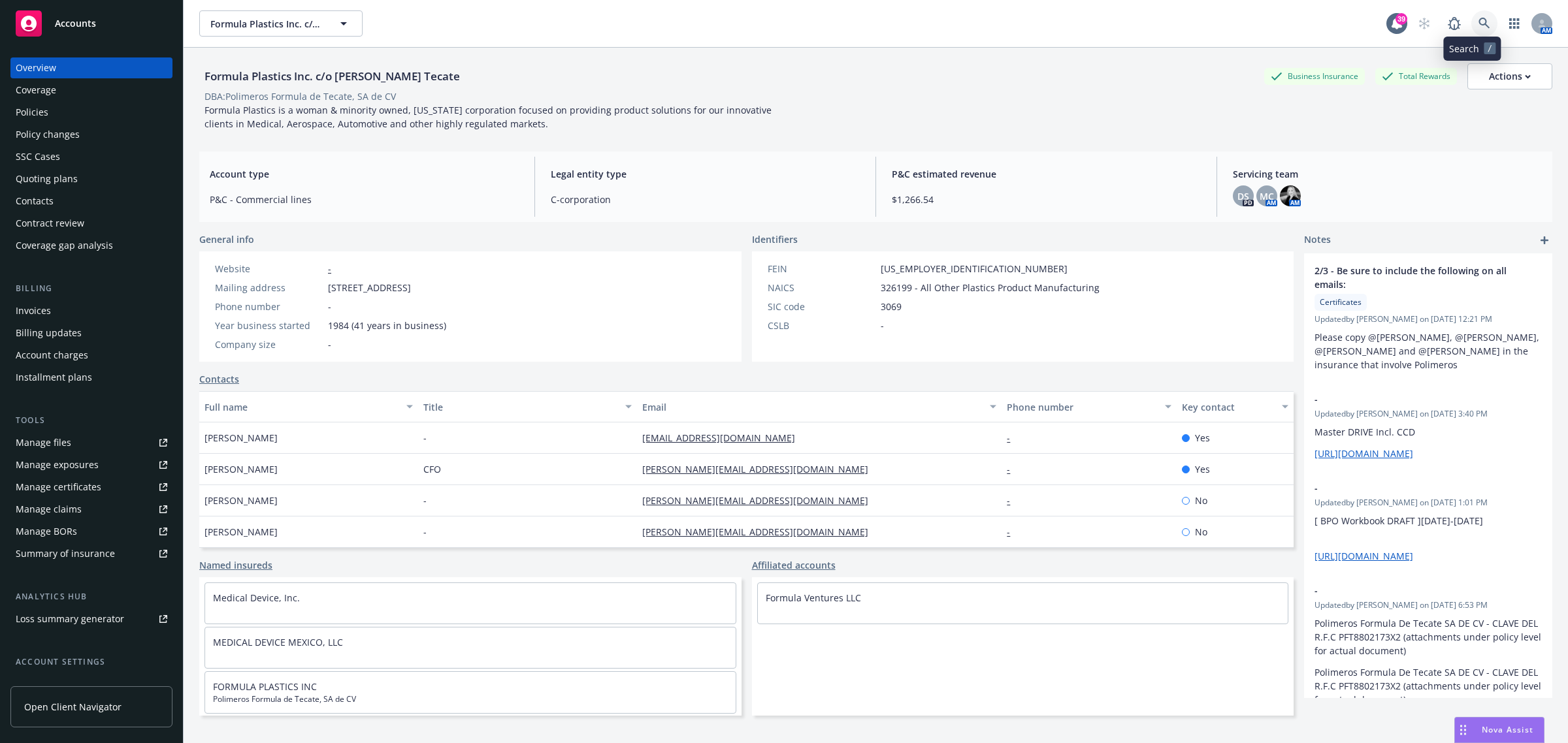
click at [1478, 23] on icon at bounding box center [1484, 23] width 12 height 12
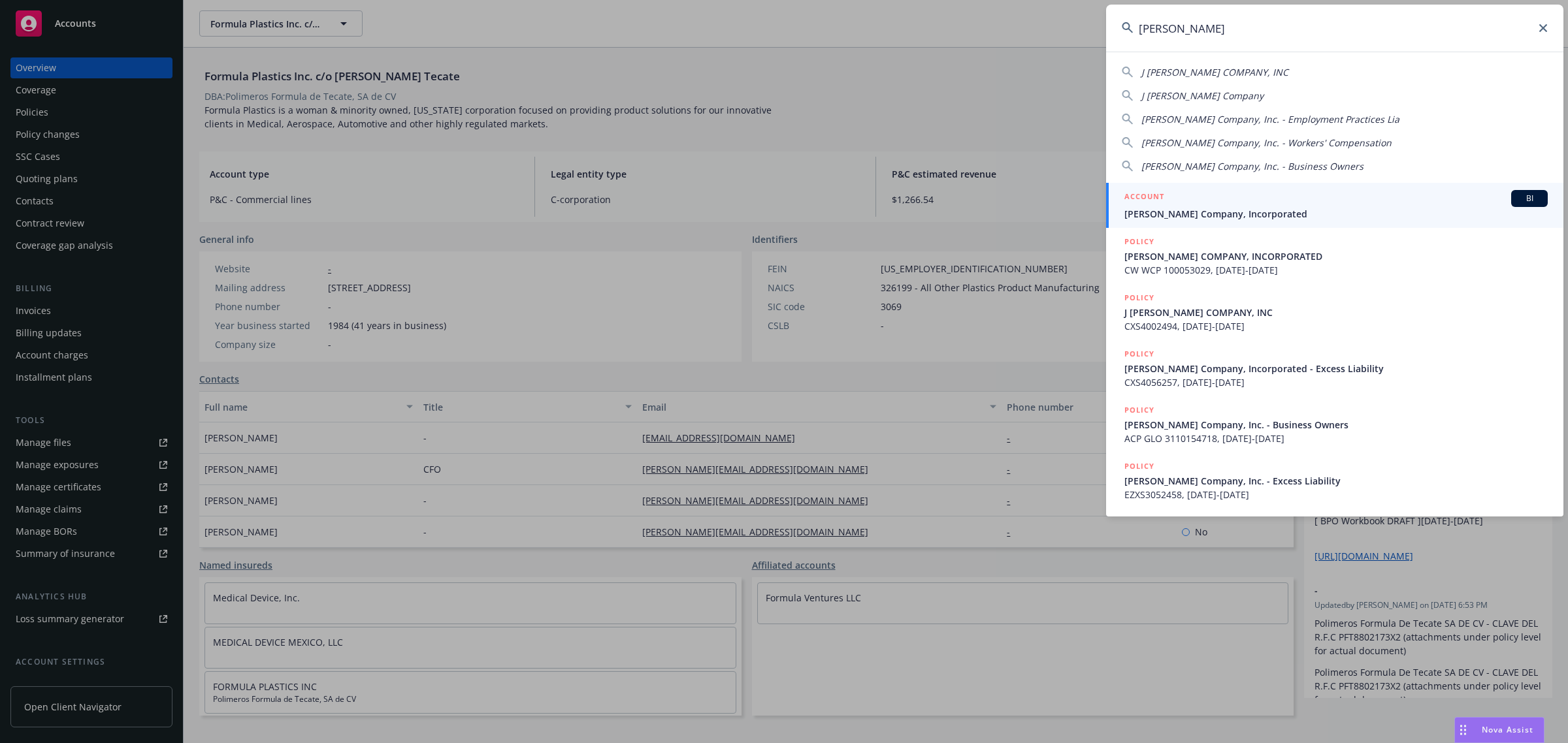
type input "j. berry"
click at [1212, 213] on span "[PERSON_NAME] Company, Incorporated" at bounding box center [1336, 214] width 424 height 14
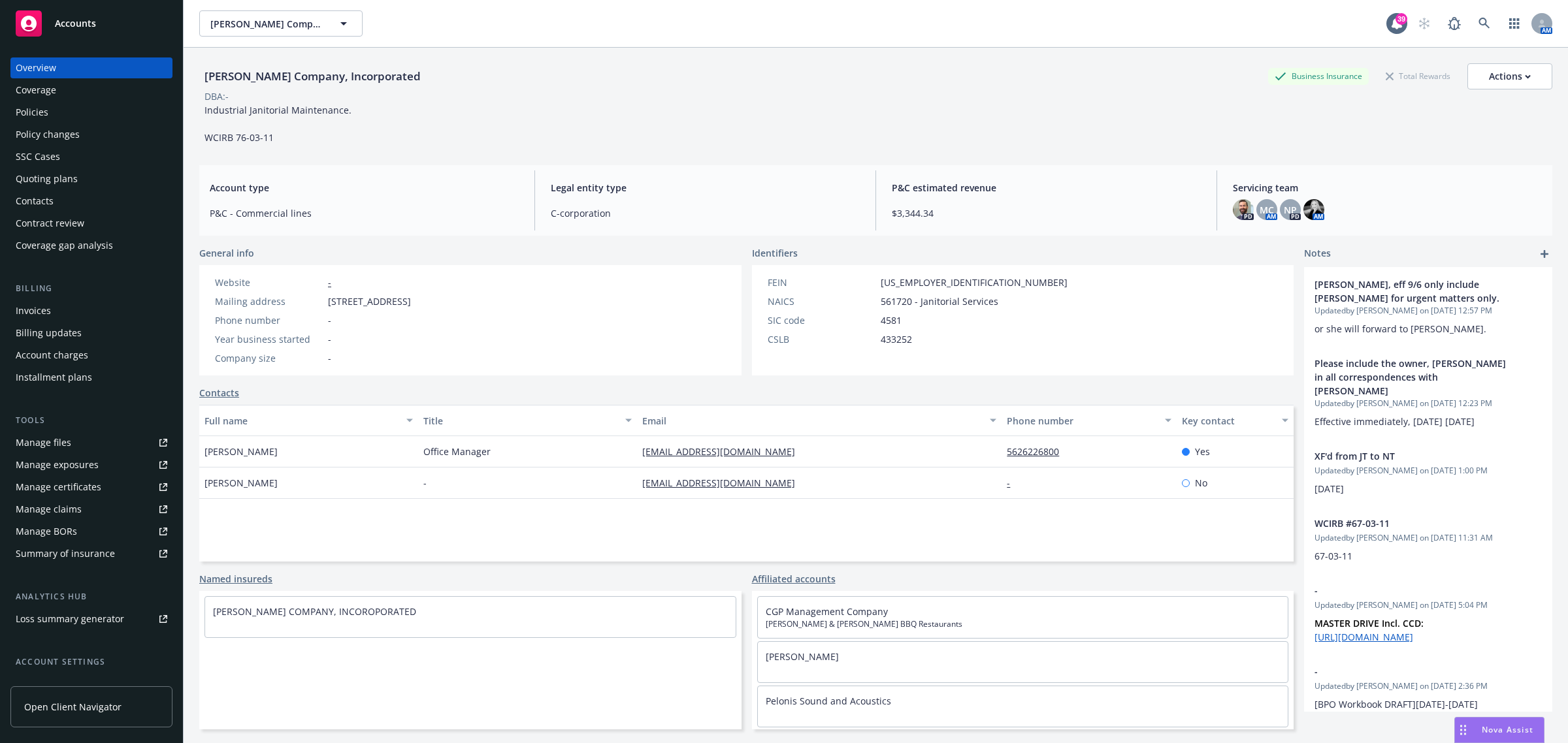
click at [77, 183] on div "Quoting plans" at bounding box center [91, 178] width 151 height 21
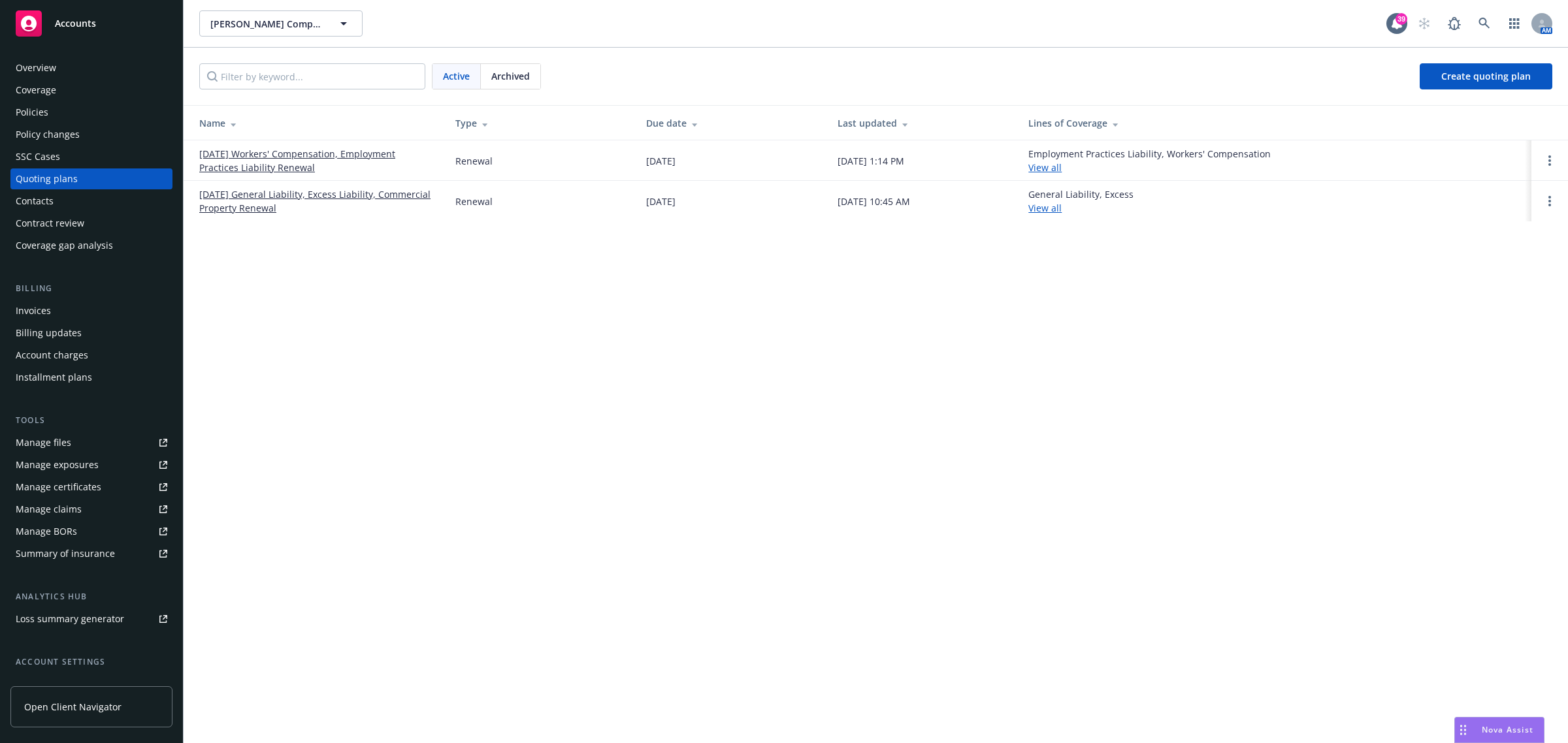
click at [258, 167] on link "08/24/25 Workers' Compensation, Employment Practices Liability Renewal" at bounding box center [316, 160] width 235 height 27
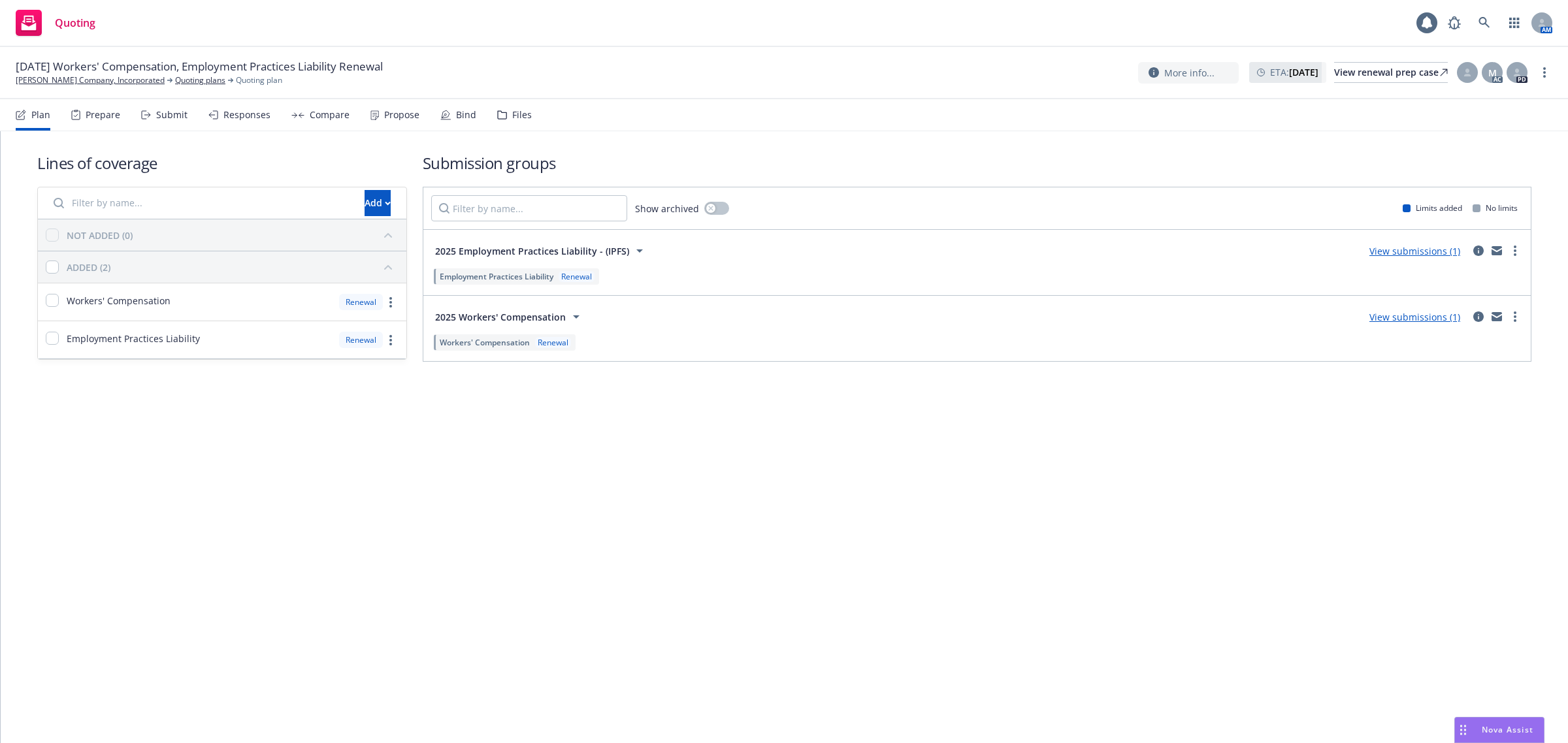
click at [406, 118] on div "Propose" at bounding box center [402, 115] width 35 height 10
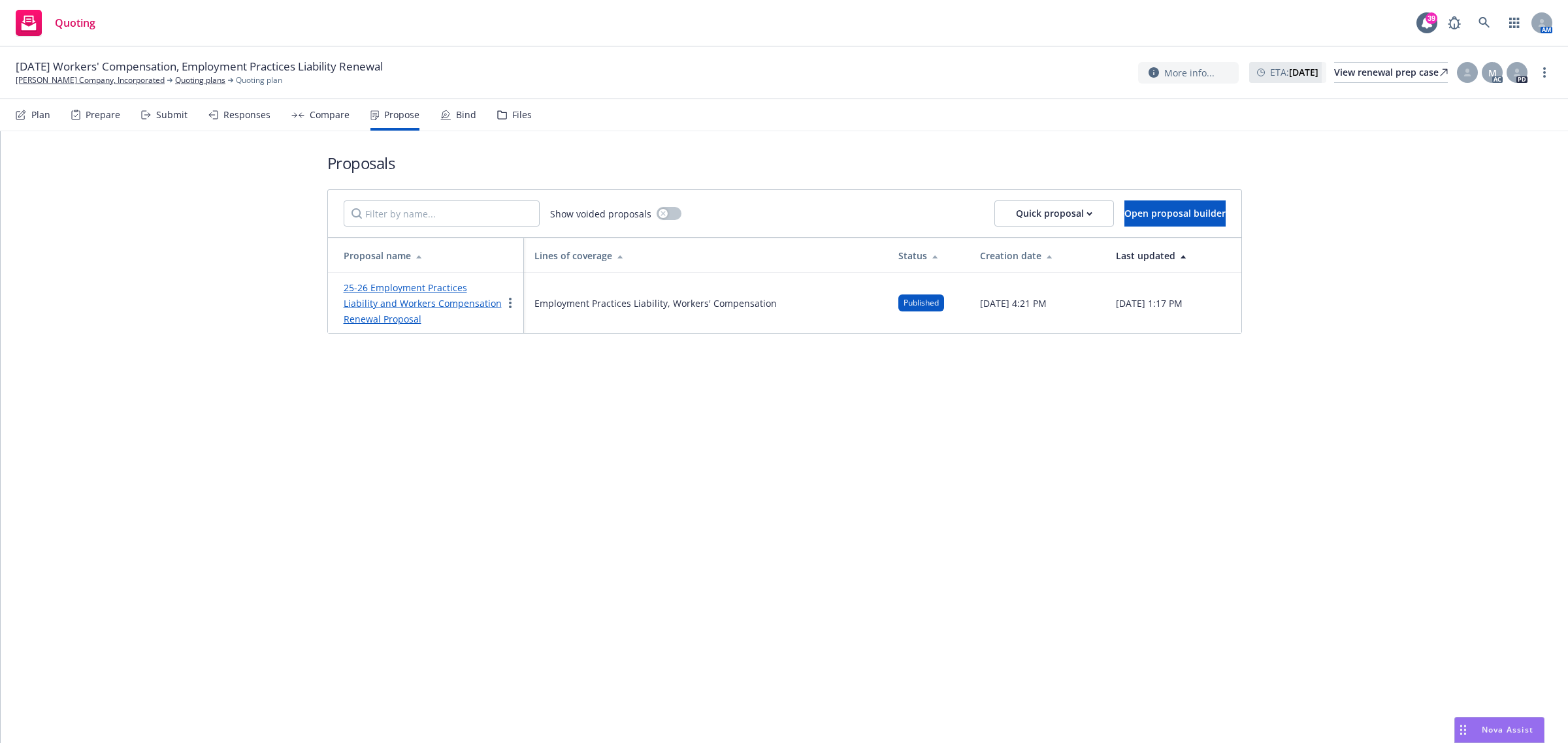
click at [427, 301] on link "25-26 Employment Practices Liability and Workers Compensation Renewal Proposal" at bounding box center [423, 303] width 158 height 44
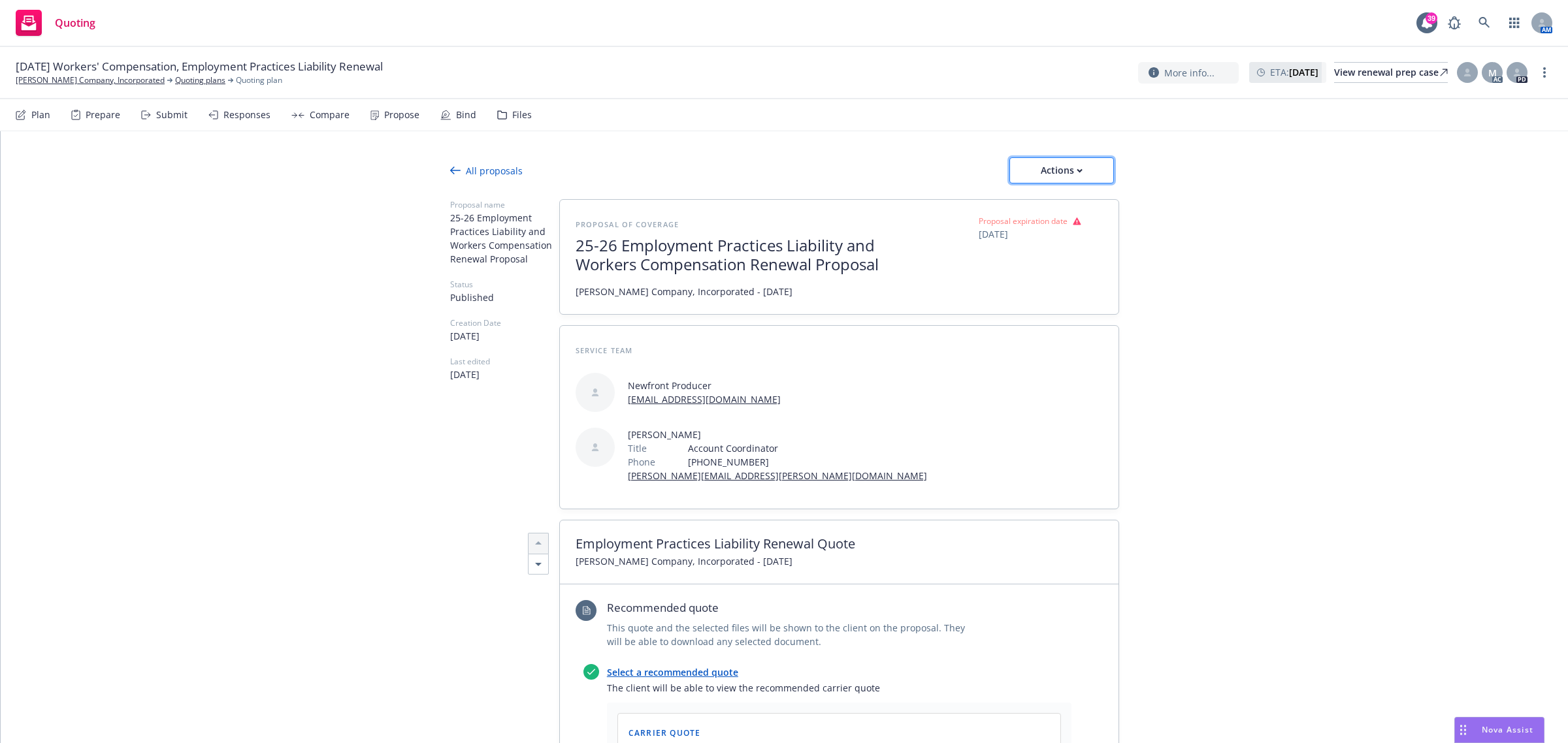
click at [1055, 167] on div "Actions" at bounding box center [1062, 170] width 61 height 25
click at [1071, 233] on span "See client view" at bounding box center [1051, 230] width 96 height 12
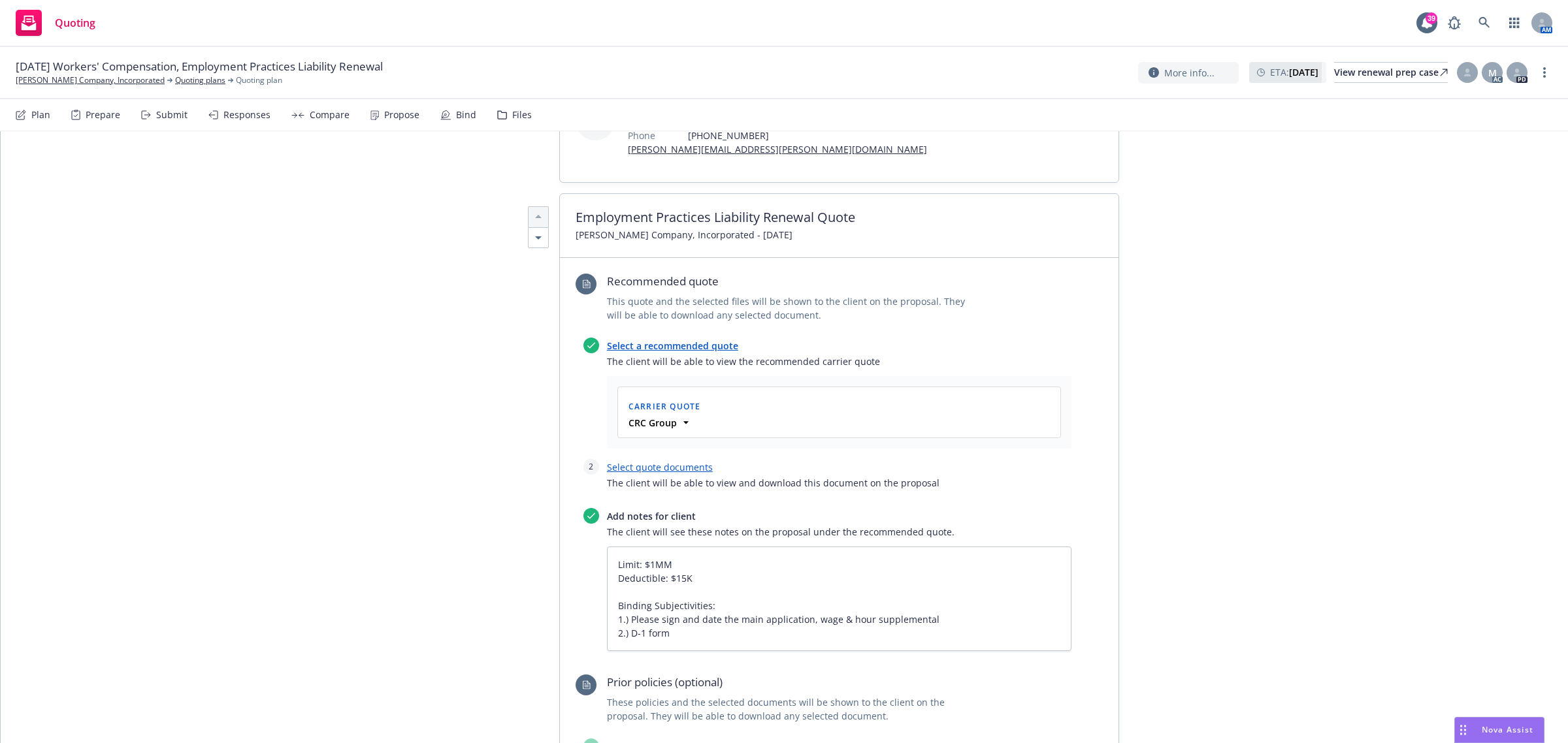
scroll to position [408, 0]
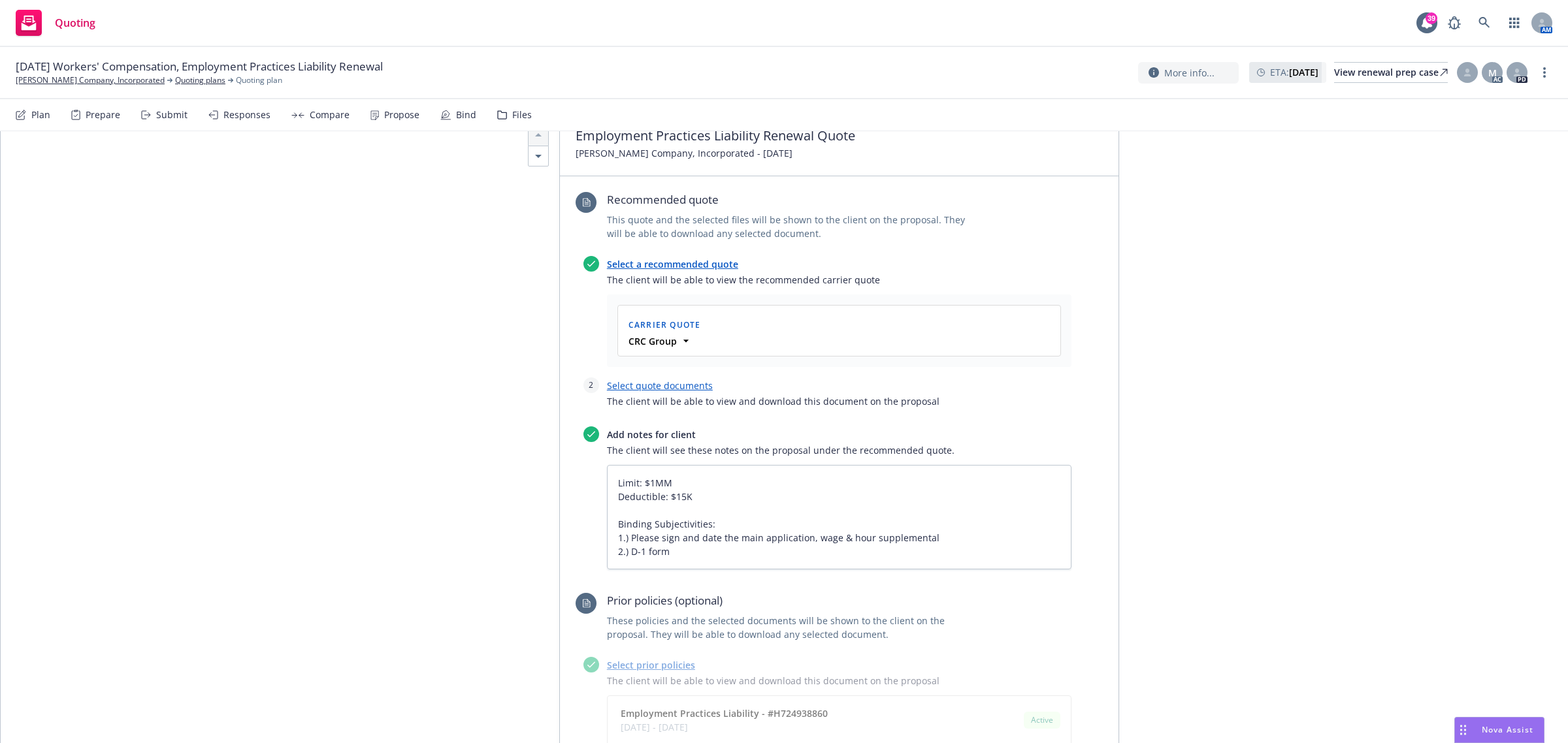
click at [668, 380] on link "Select quote documents" at bounding box center [659, 385] width 106 height 12
click at [387, 118] on div "Propose" at bounding box center [402, 115] width 35 height 10
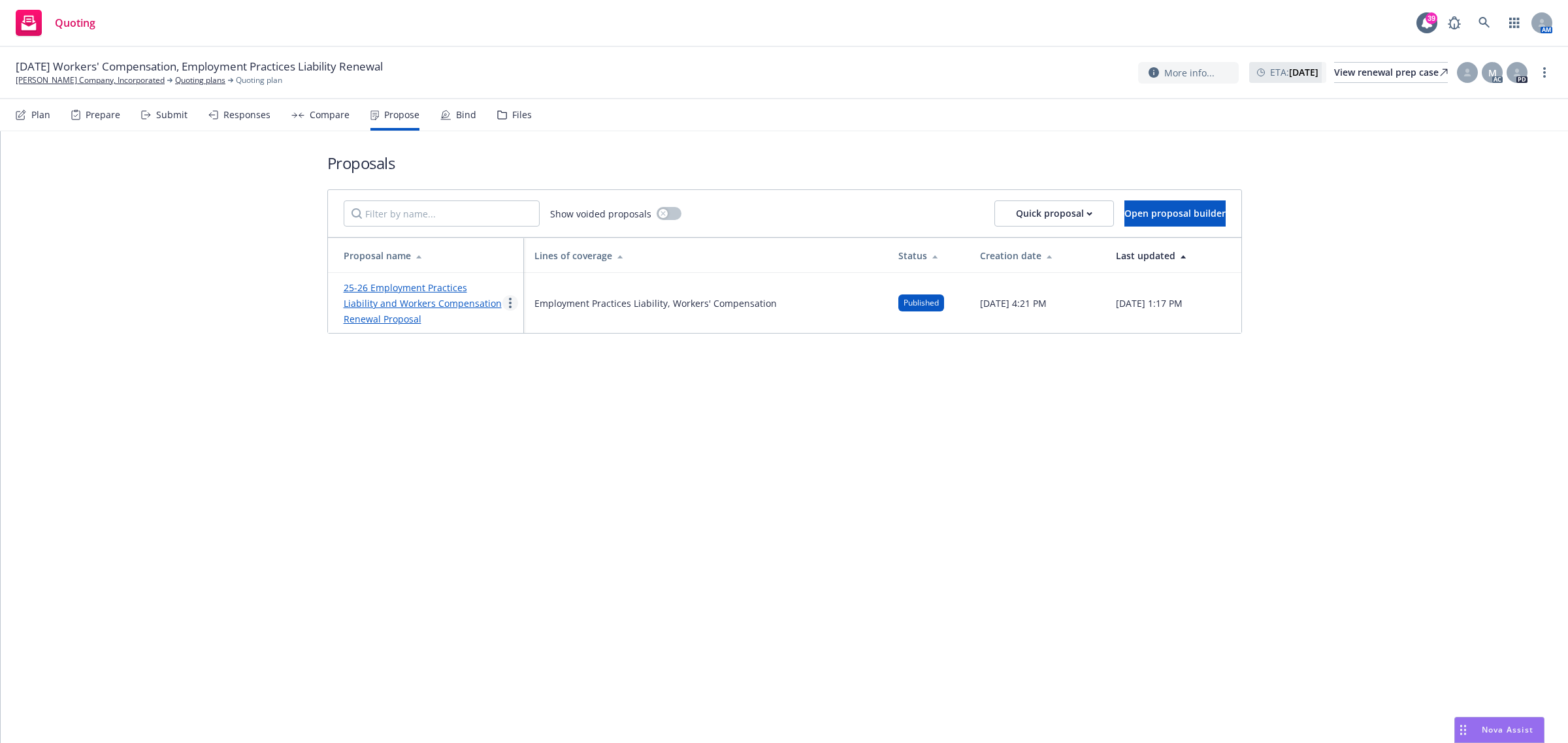
click at [509, 298] on icon "more" at bounding box center [510, 303] width 3 height 10
click at [553, 357] on span "Duplicate" at bounding box center [539, 361] width 73 height 12
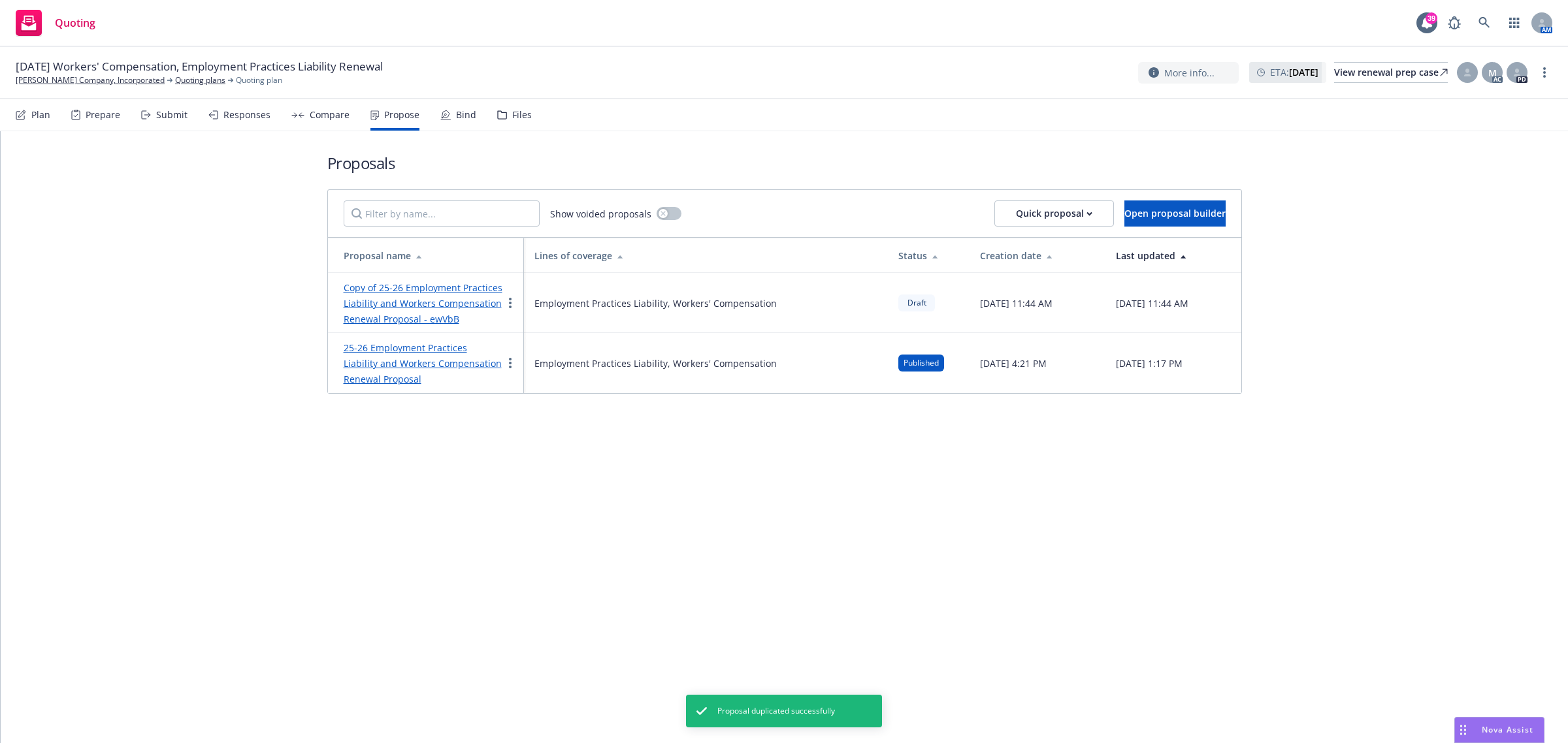
click at [417, 291] on link "Copy of 25-26 Employment Practices Liability and Workers Compensation Renewal P…" at bounding box center [423, 303] width 159 height 44
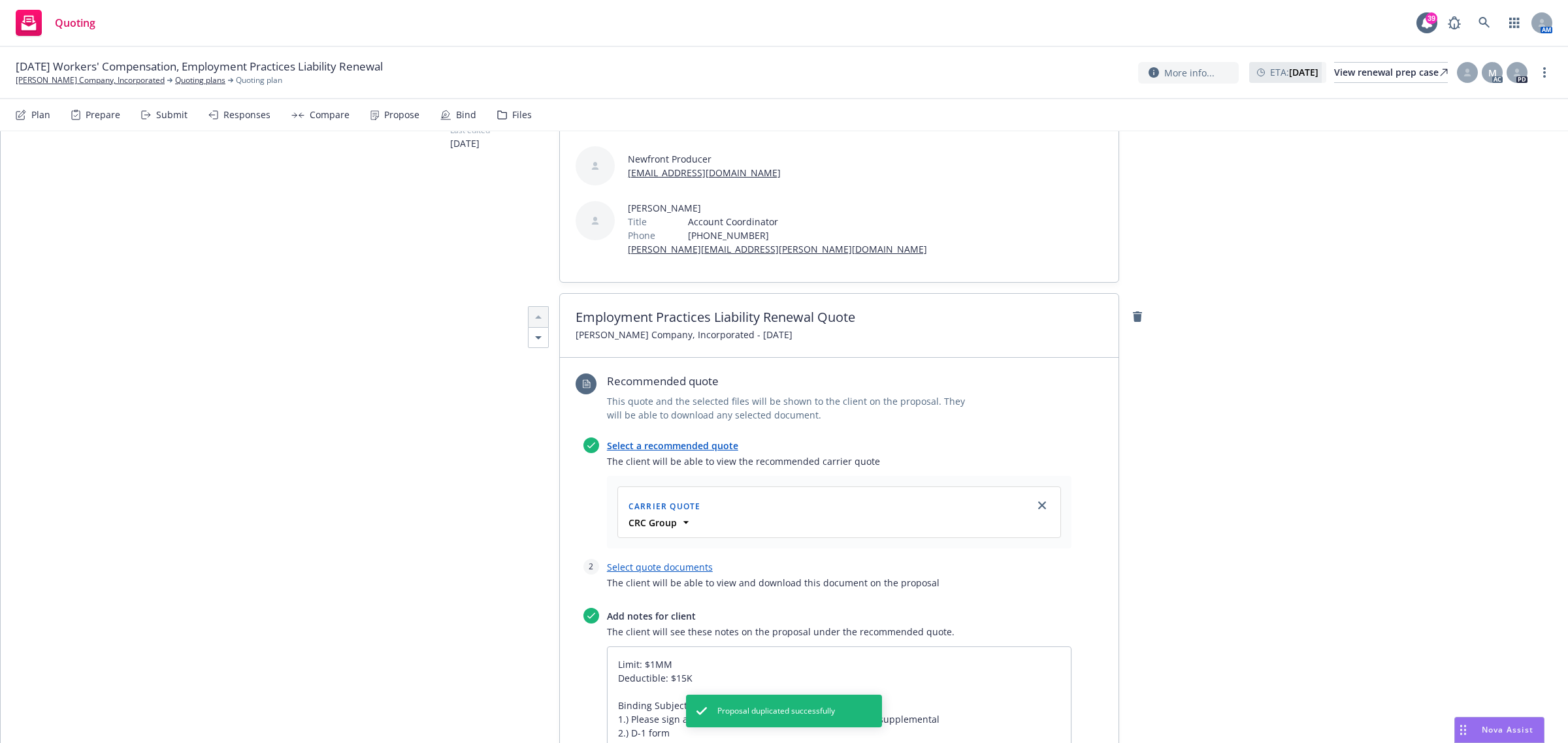
scroll to position [326, 0]
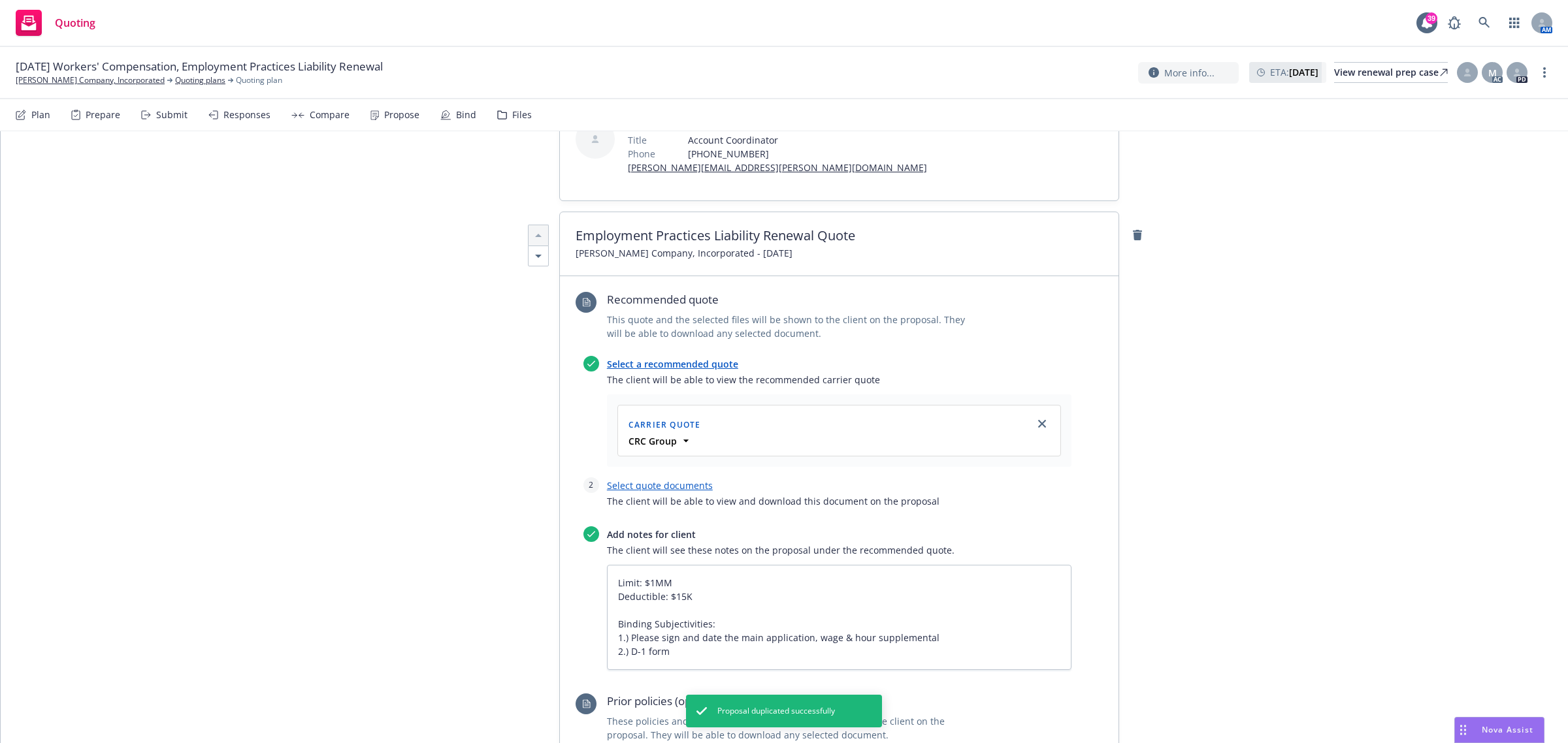
click at [650, 479] on link "Select quote documents" at bounding box center [659, 485] width 106 height 12
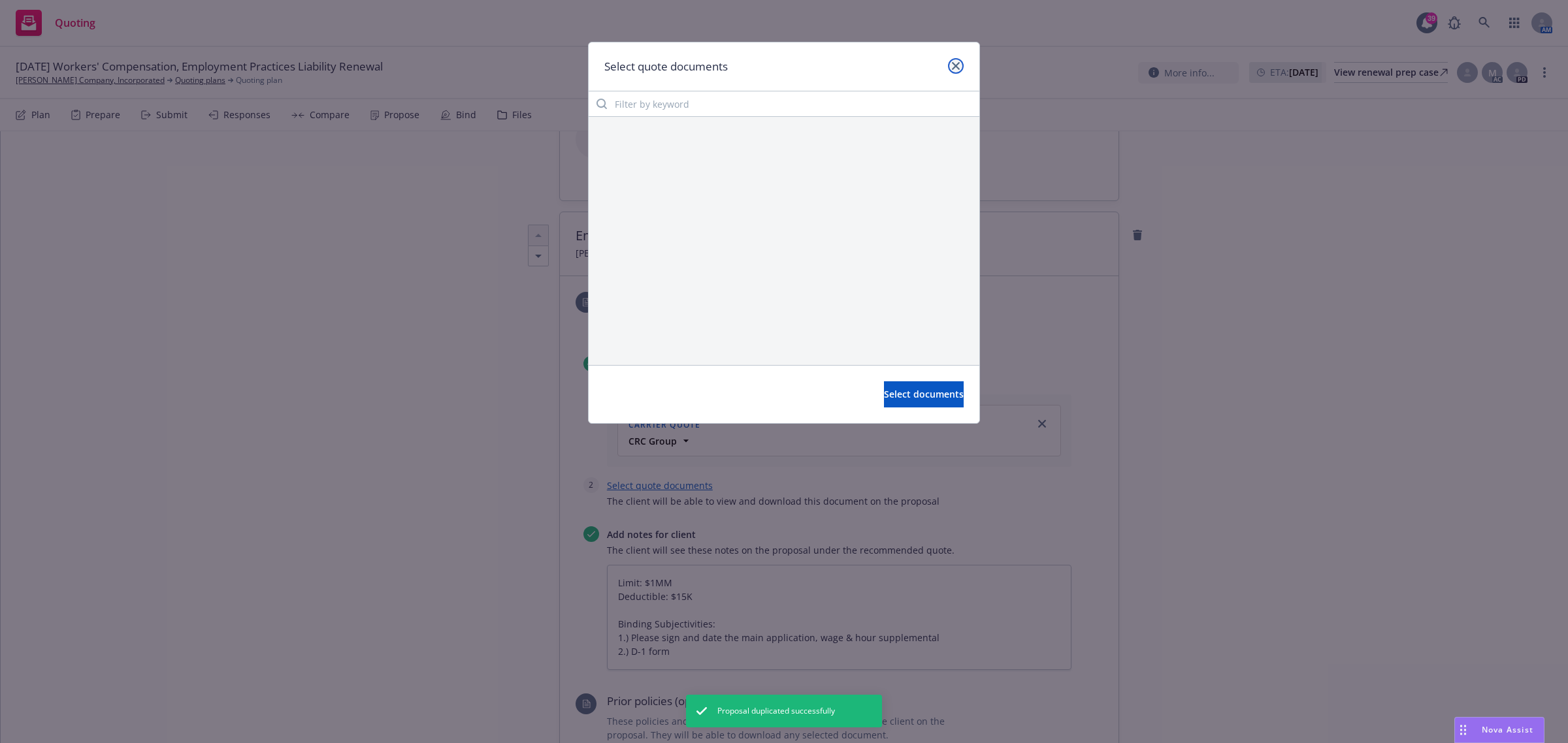
click at [956, 72] on link "close" at bounding box center [955, 65] width 15 height 15
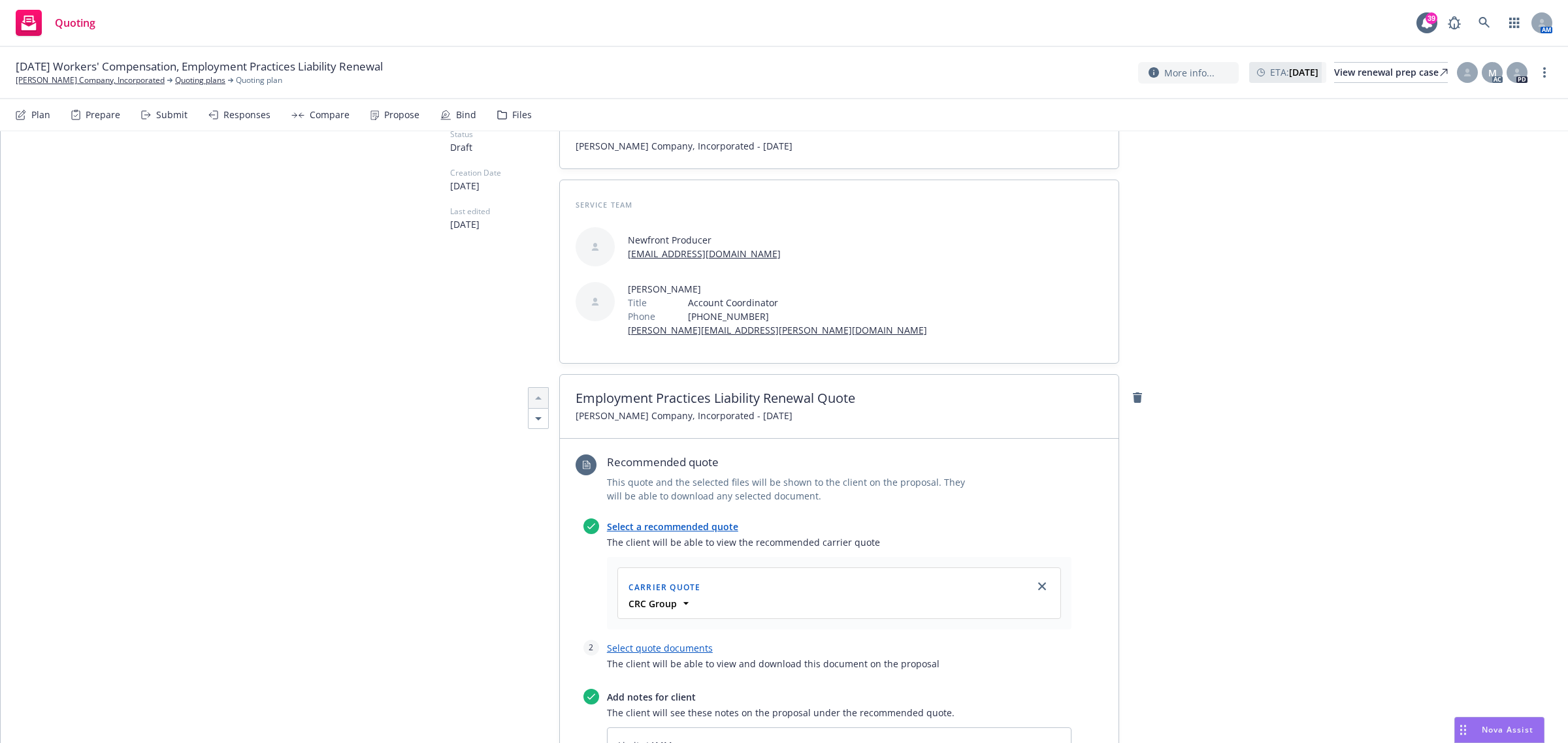
scroll to position [163, 0]
type textarea "x"
click at [69, 77] on link "[PERSON_NAME] Company, Incorporated" at bounding box center [90, 80] width 149 height 12
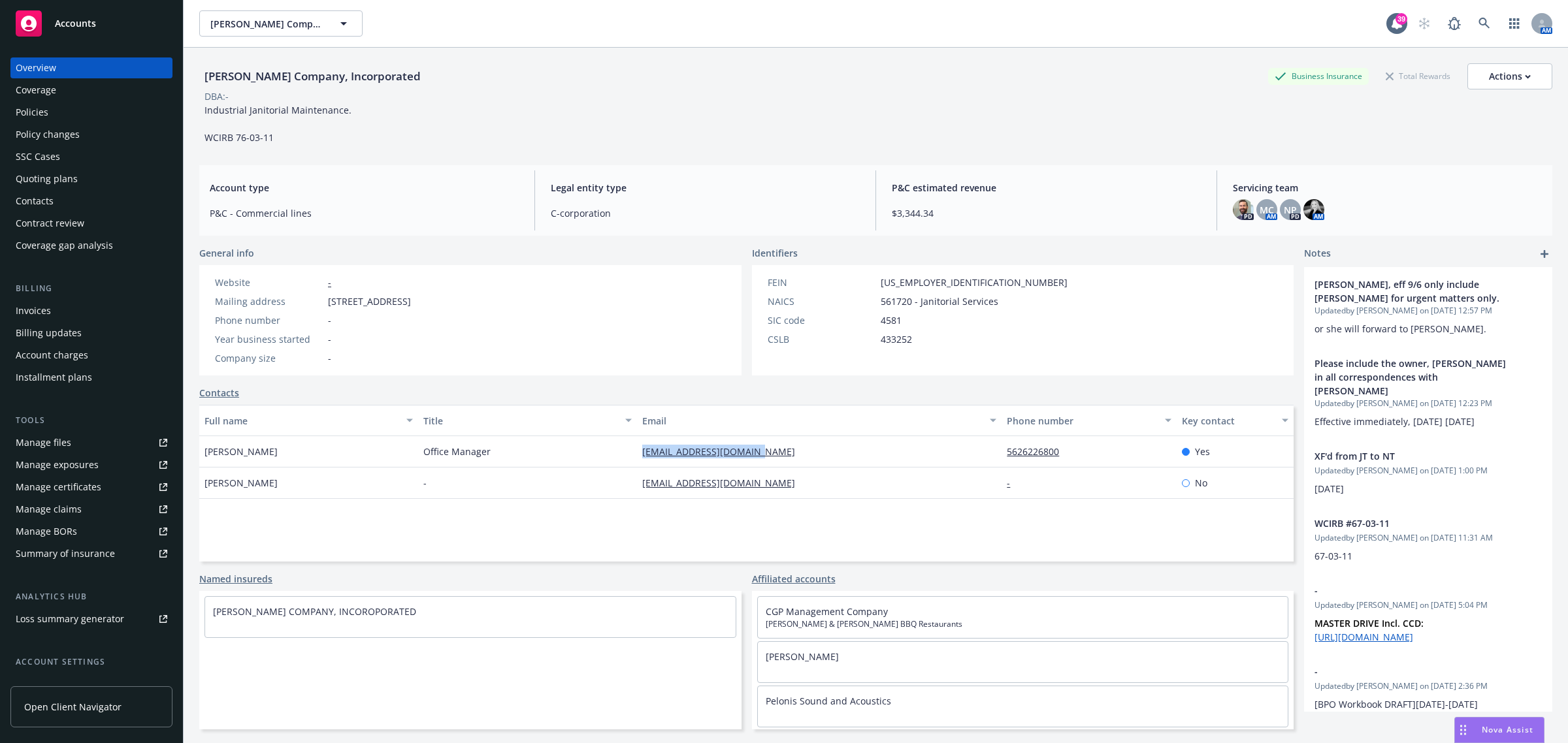
drag, startPoint x: 806, startPoint y: 450, endPoint x: 625, endPoint y: 456, distance: 181.1
click at [625, 456] on div "[PERSON_NAME] Office Manager [EMAIL_ADDRESS][DOMAIN_NAME] 5626226800 Yes" at bounding box center [746, 451] width 1094 height 31
copy div "[EMAIL_ADDRESS][DOMAIN_NAME]"
